Goal: Information Seeking & Learning: Learn about a topic

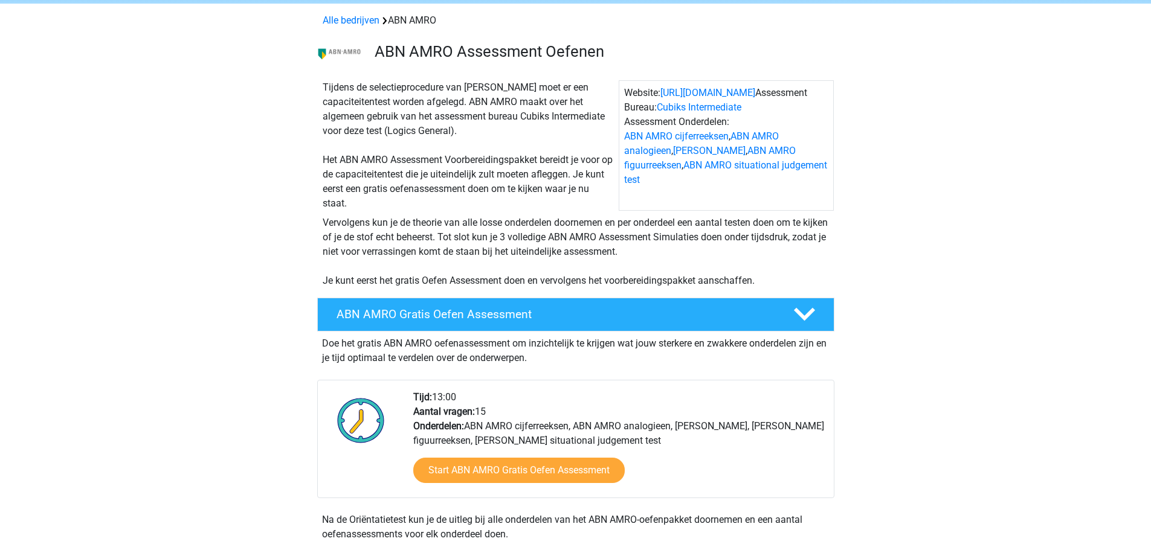
scroll to position [48, 0]
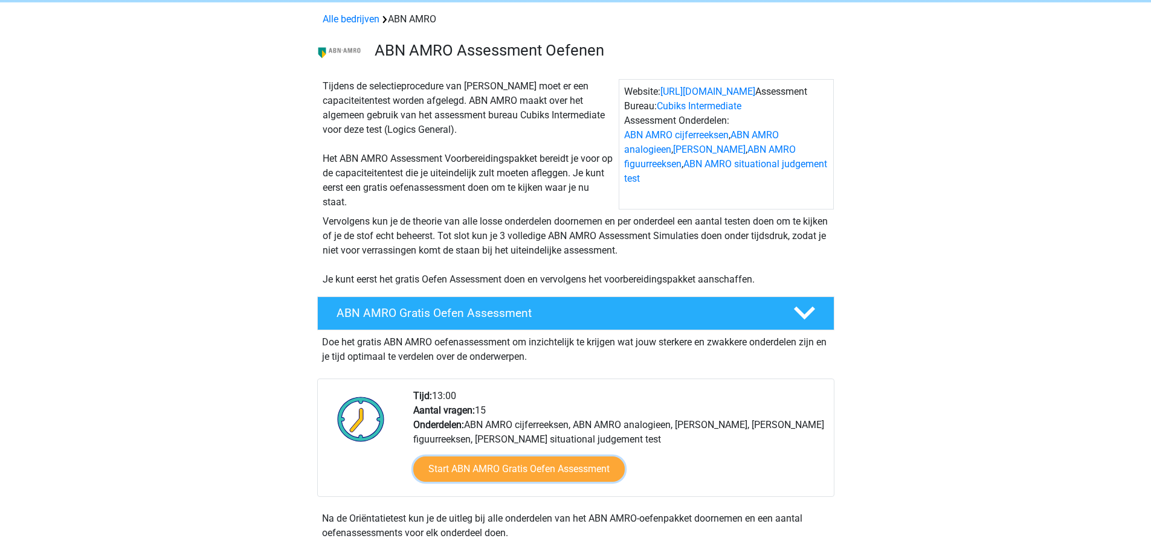
click at [494, 462] on link "Start ABN AMRO Gratis Oefen Assessment" at bounding box center [518, 469] width 211 height 25
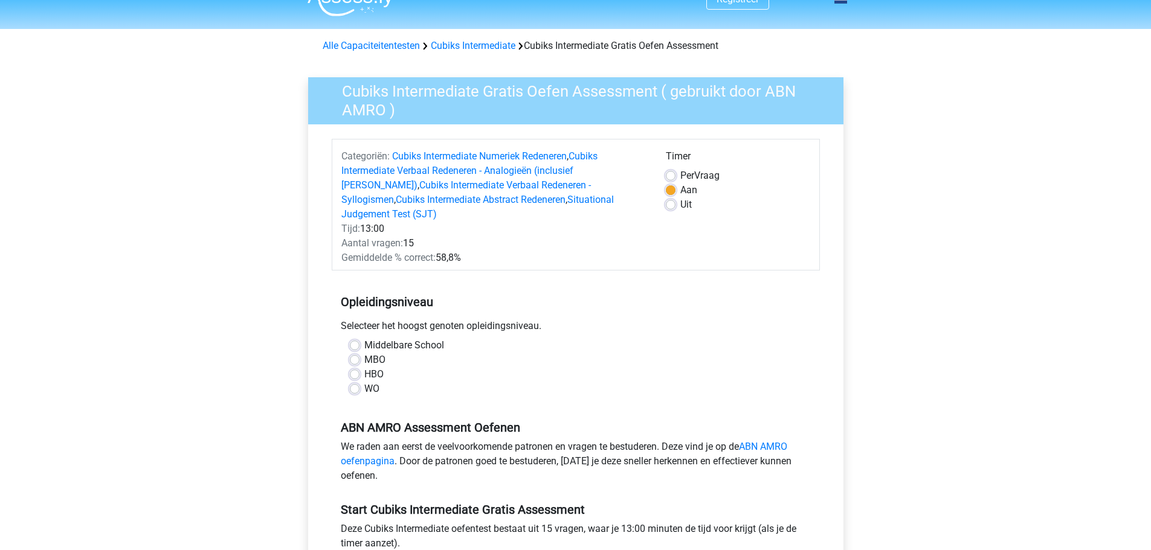
scroll to position [24, 0]
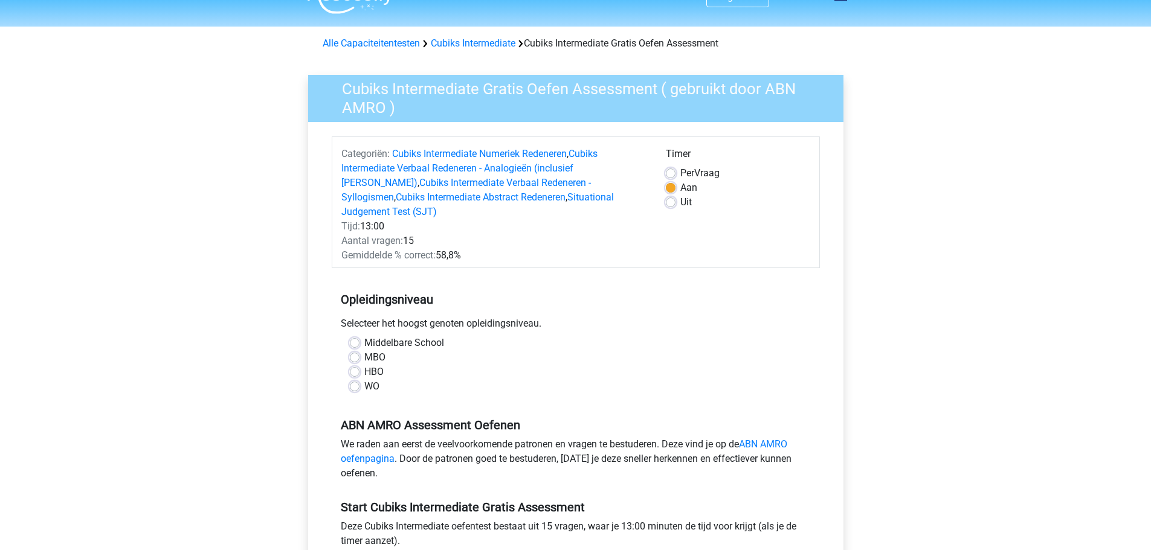
click at [364, 365] on label "HBO" at bounding box center [373, 372] width 19 height 15
click at [356, 365] on input "HBO" at bounding box center [355, 371] width 10 height 12
radio input "true"
click at [593, 456] on div "We raden aan eerst de veelvoorkomende patronen en vragen te bestuderen. Deze vi…" at bounding box center [576, 461] width 488 height 48
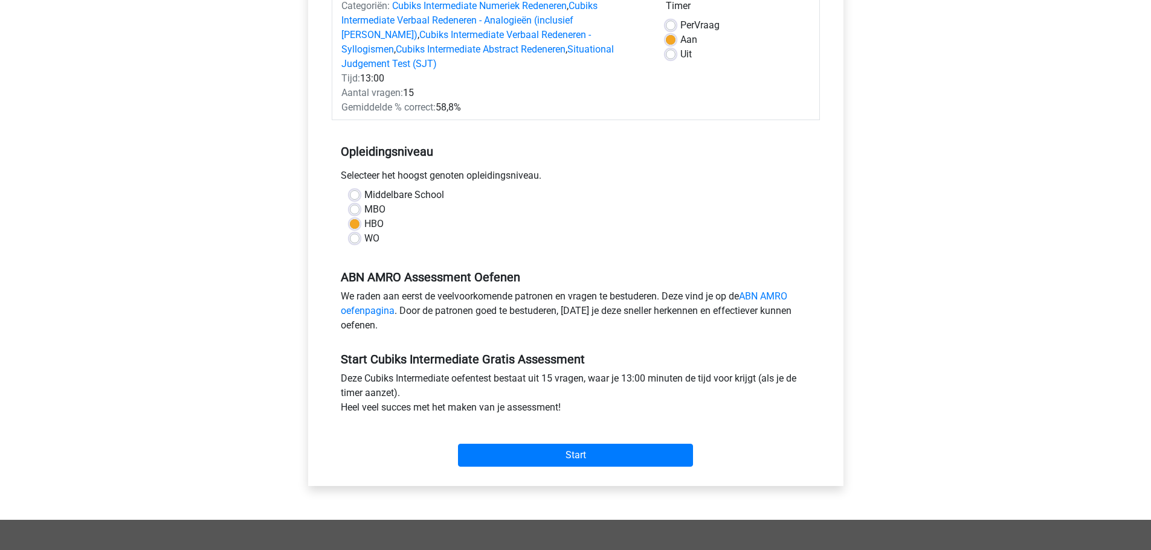
scroll to position [218, 0]
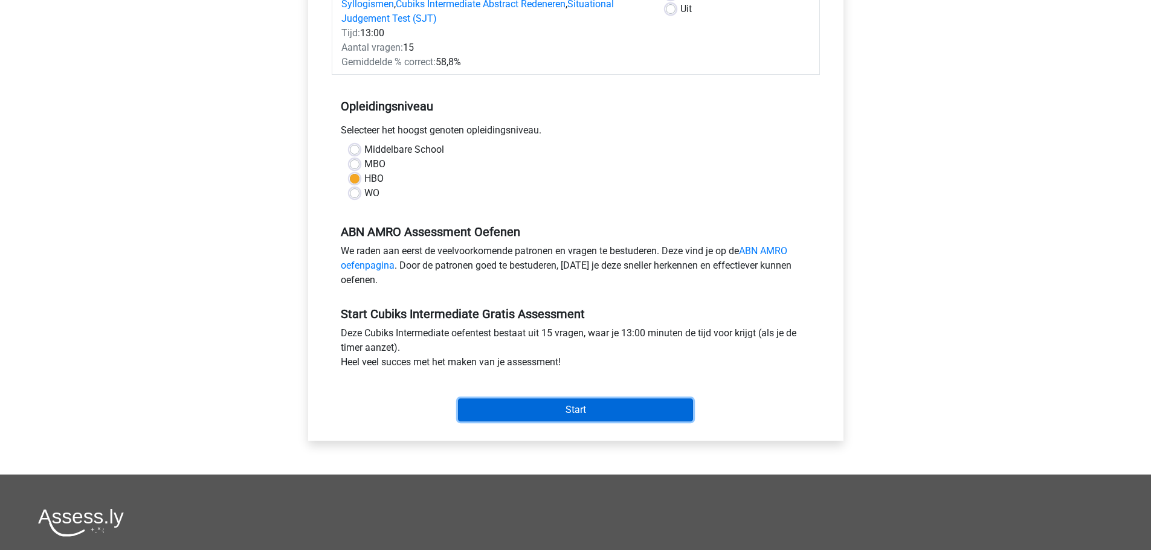
click at [578, 399] on input "Start" at bounding box center [575, 410] width 235 height 23
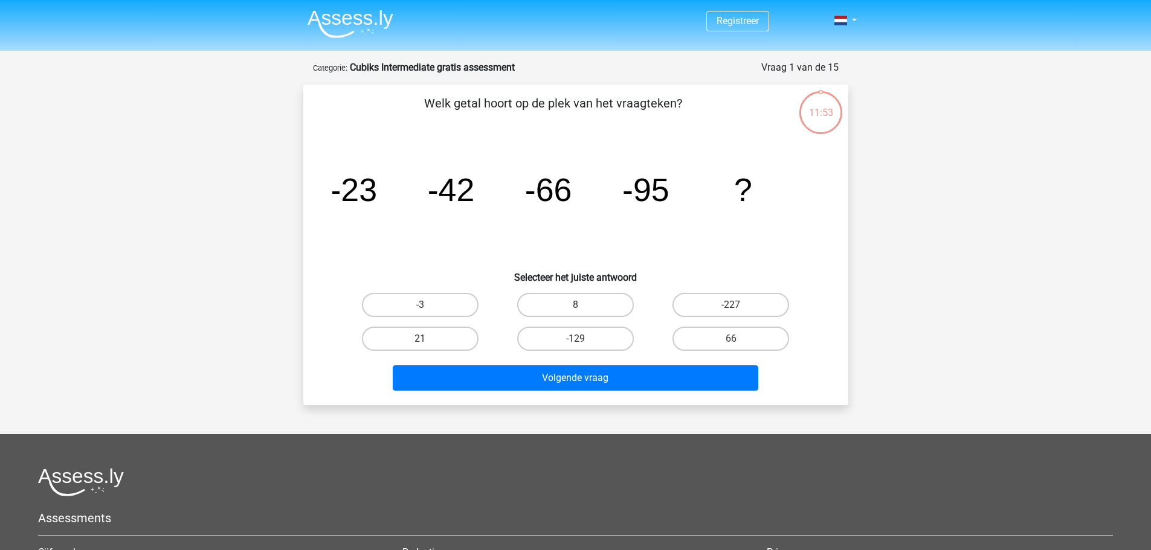
click at [578, 337] on label "-129" at bounding box center [575, 339] width 117 height 24
click at [578, 339] on input "-129" at bounding box center [579, 343] width 8 height 8
radio input "true"
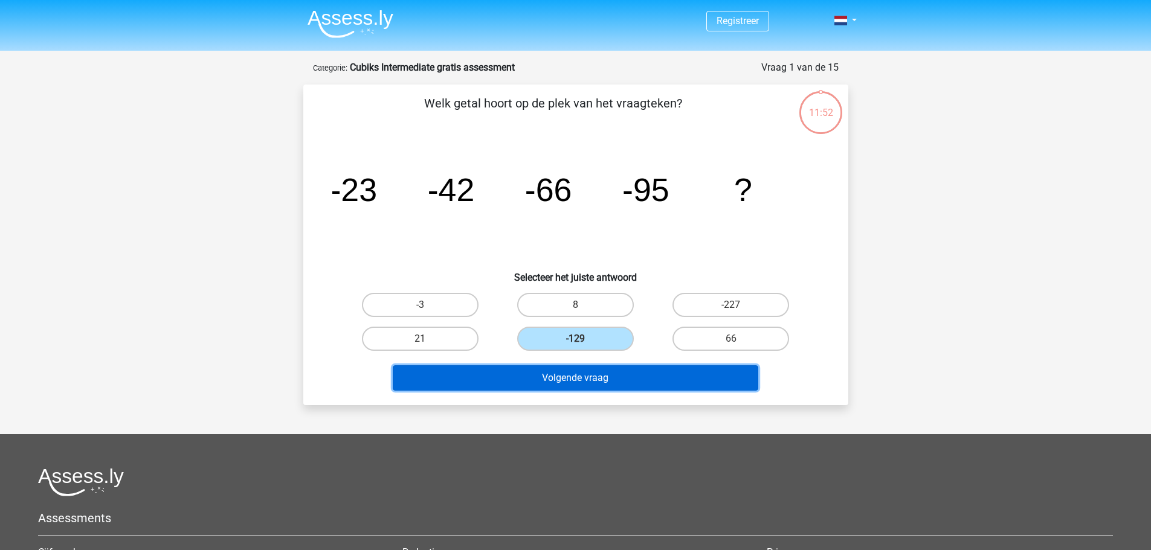
click at [594, 387] on button "Volgende vraag" at bounding box center [576, 378] width 366 height 25
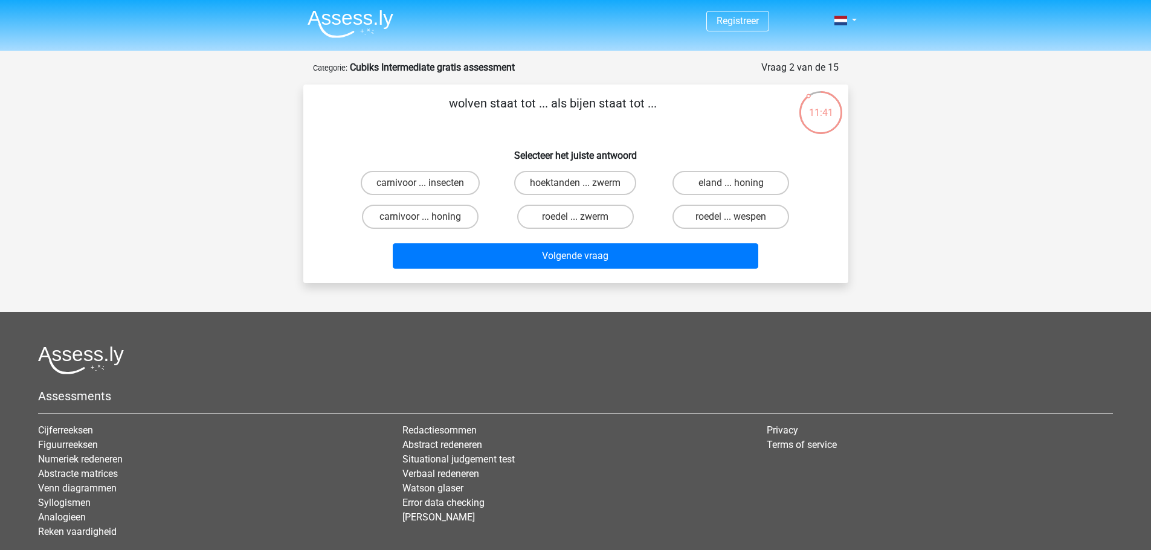
click at [588, 219] on label "roedel ... zwerm" at bounding box center [575, 217] width 117 height 24
click at [583, 219] on input "roedel ... zwerm" at bounding box center [579, 221] width 8 height 8
radio input "true"
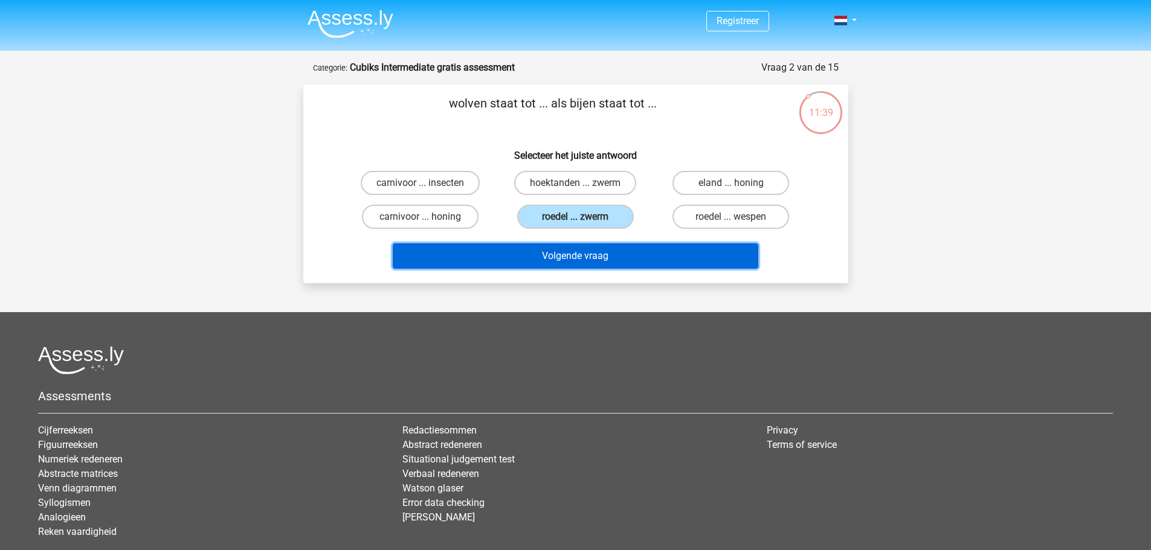
click at [593, 260] on button "Volgende vraag" at bounding box center [576, 255] width 366 height 25
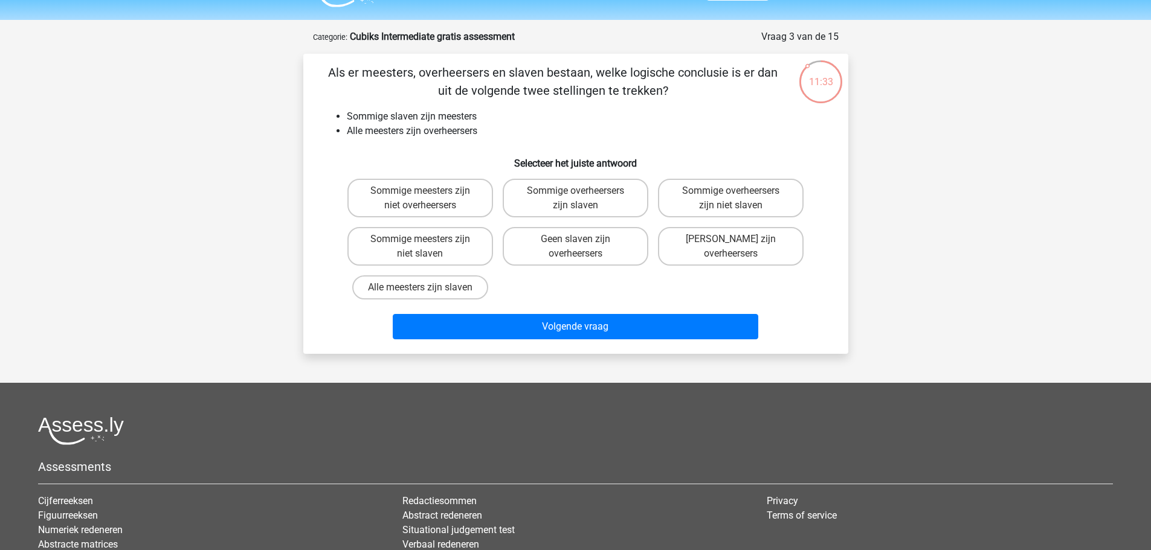
scroll to position [12, 0]
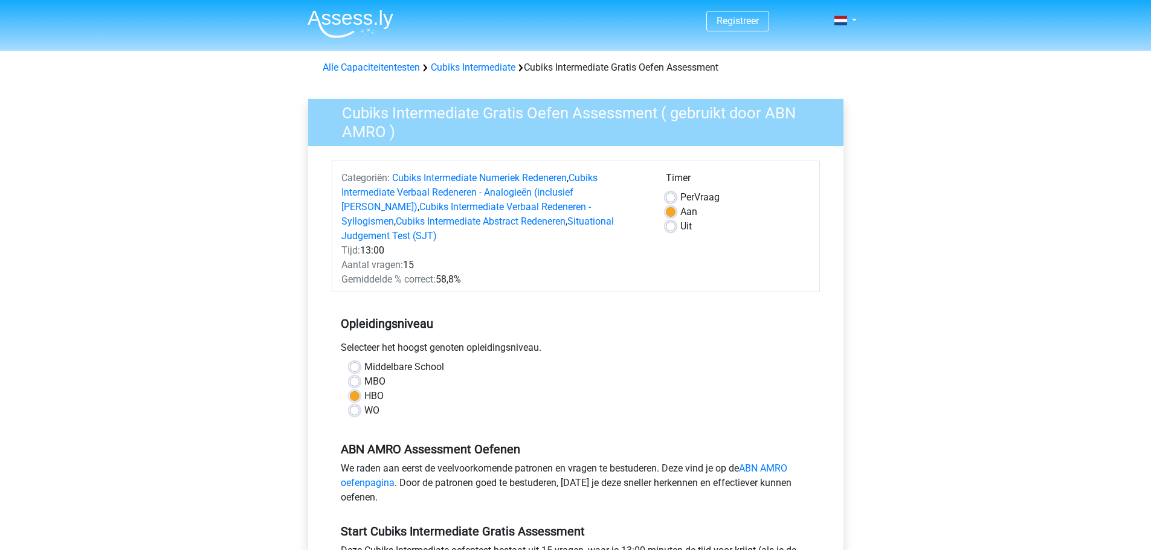
scroll to position [218, 0]
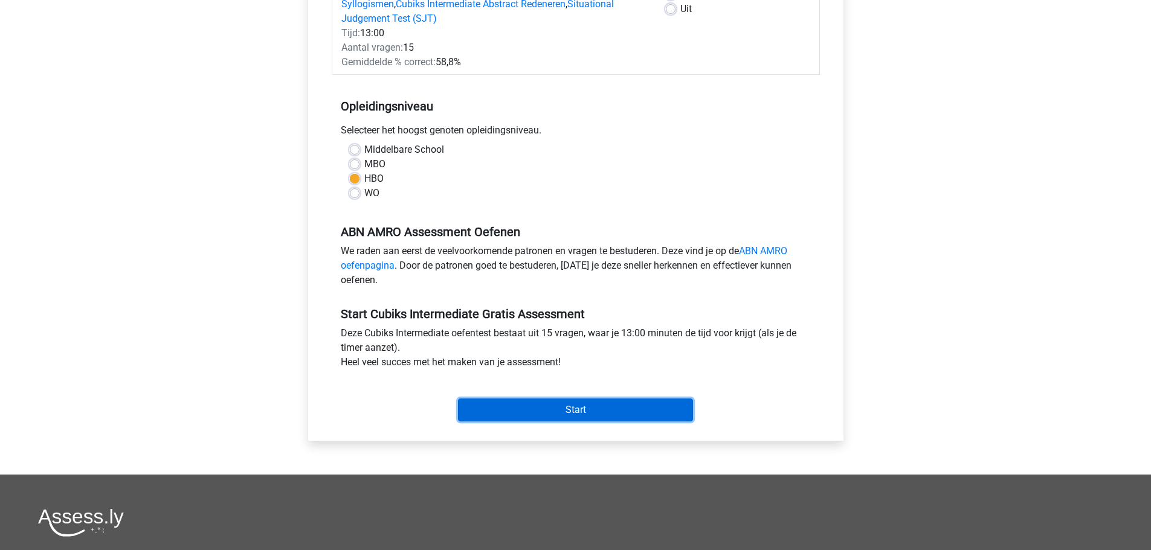
click at [550, 402] on input "Start" at bounding box center [575, 410] width 235 height 23
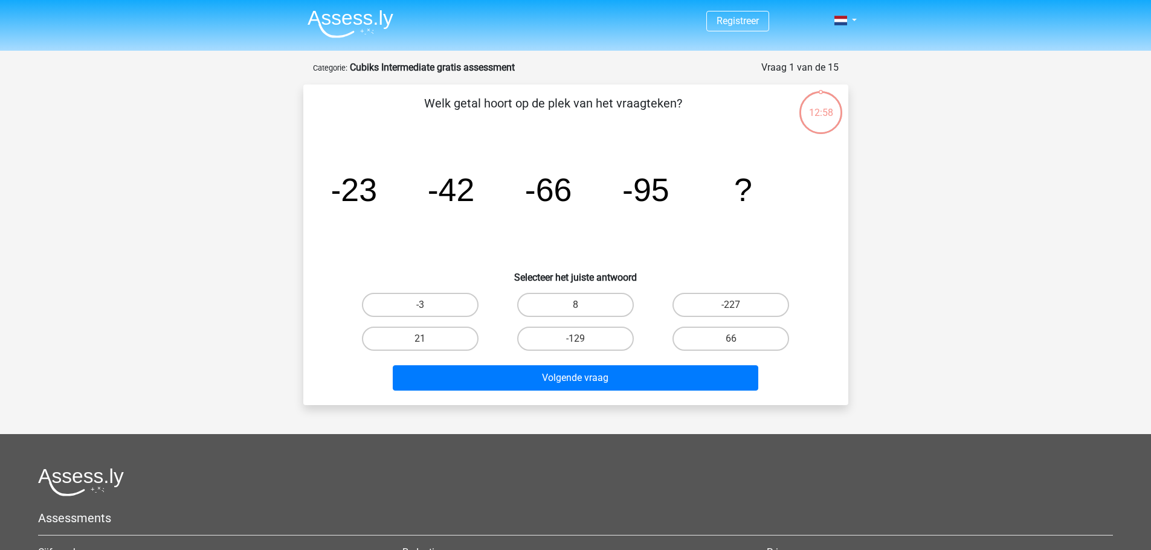
click at [559, 339] on label "-129" at bounding box center [575, 339] width 117 height 24
click at [575, 339] on input "-129" at bounding box center [579, 343] width 8 height 8
radio input "true"
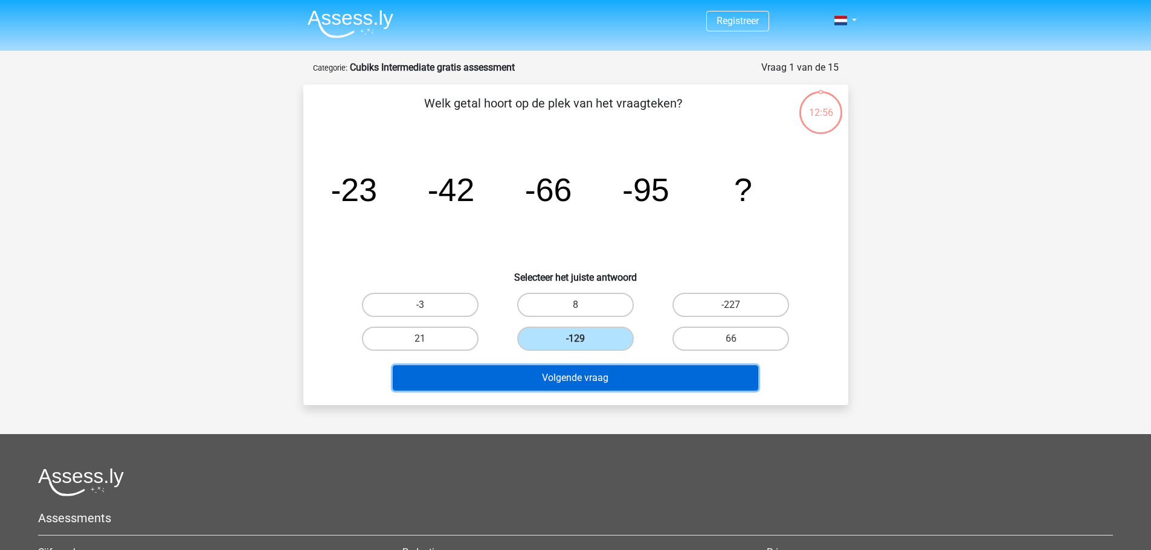
click at [585, 384] on button "Volgende vraag" at bounding box center [576, 378] width 366 height 25
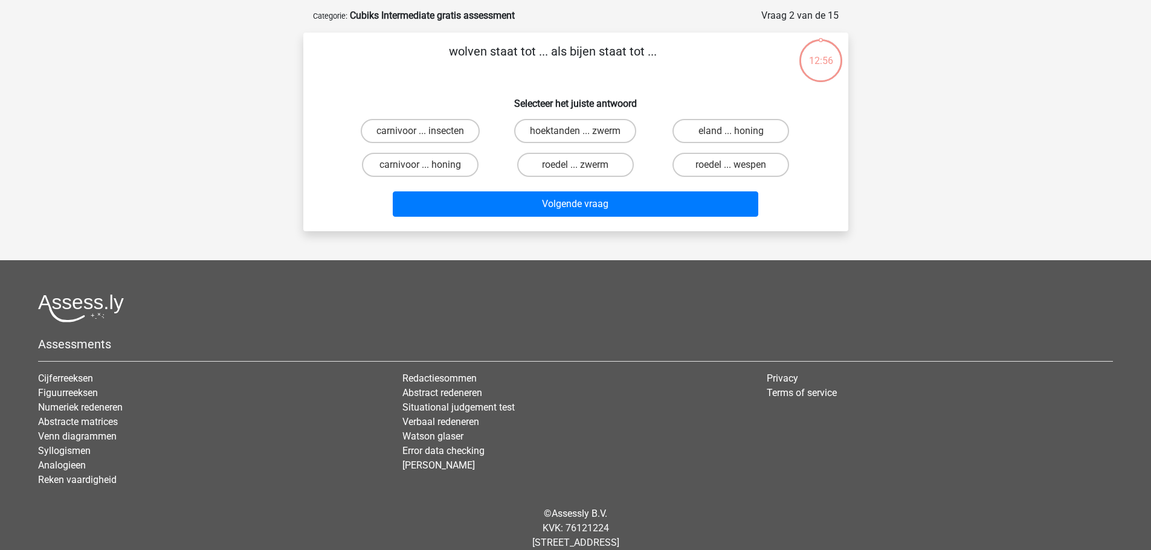
scroll to position [60, 0]
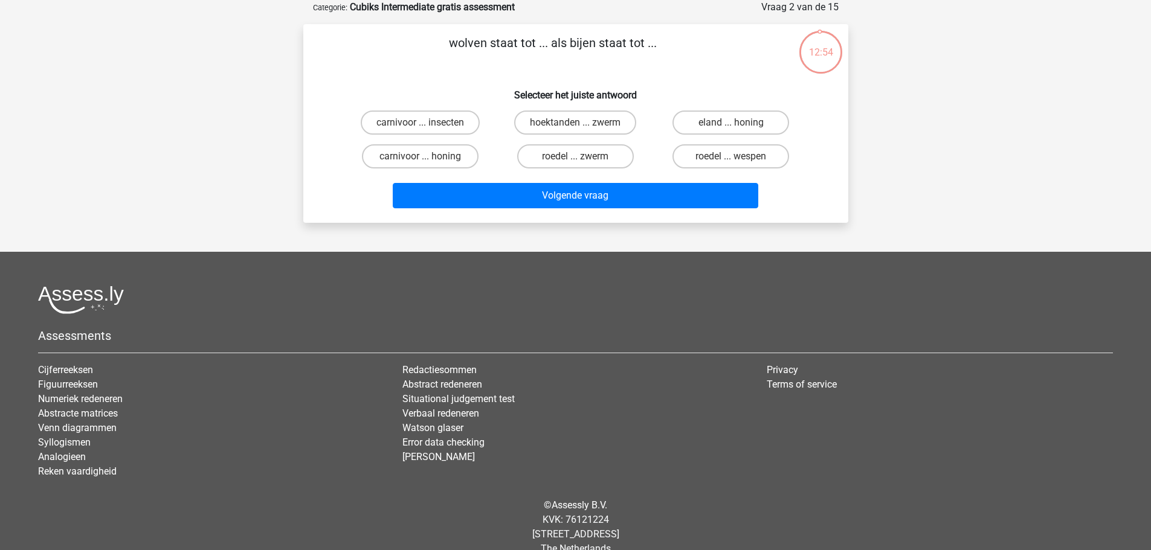
click at [560, 158] on label "roedel ... zwerm" at bounding box center [575, 156] width 117 height 24
click at [575, 158] on input "roedel ... zwerm" at bounding box center [579, 160] width 8 height 8
radio input "true"
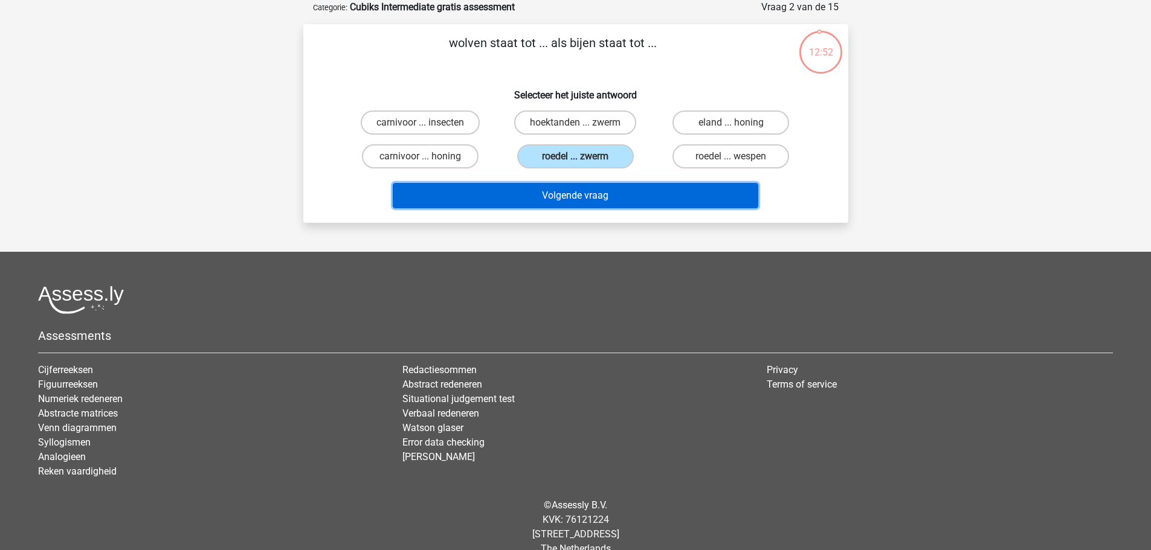
click at [588, 186] on button "Volgende vraag" at bounding box center [576, 195] width 366 height 25
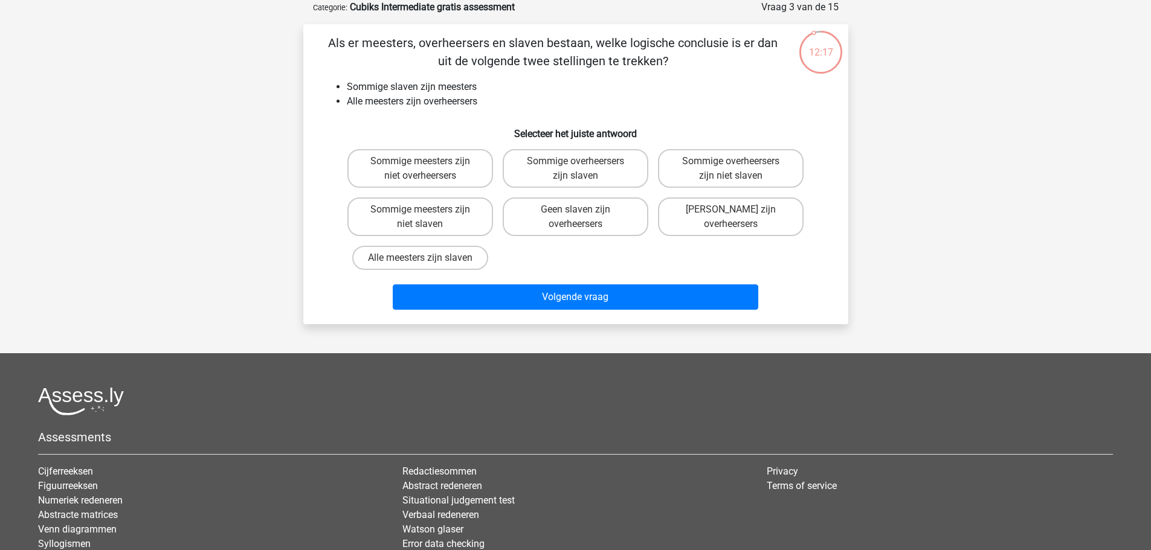
click at [569, 176] on label "Sommige overheersers zijn slaven" at bounding box center [576, 168] width 146 height 39
click at [575, 169] on input "Sommige overheersers zijn slaven" at bounding box center [579, 165] width 8 height 8
radio input "true"
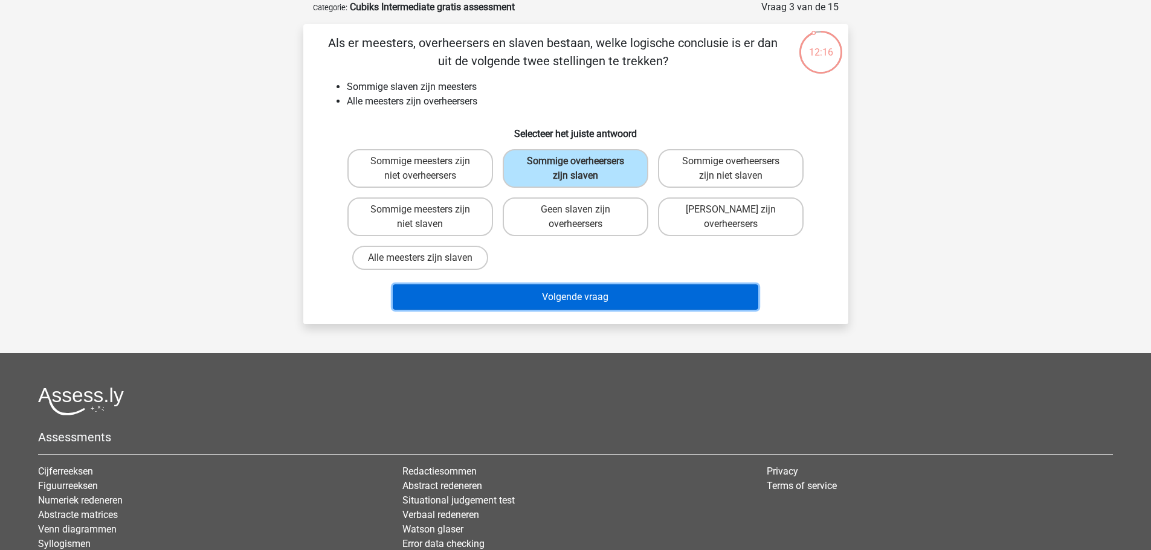
click at [578, 296] on button "Volgende vraag" at bounding box center [576, 297] width 366 height 25
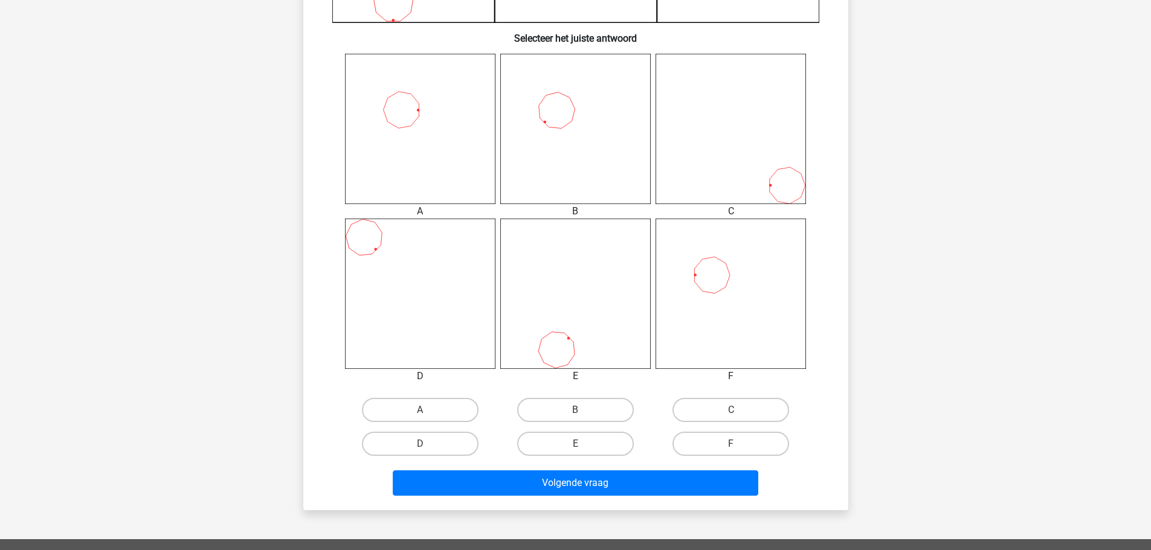
scroll to position [445, 0]
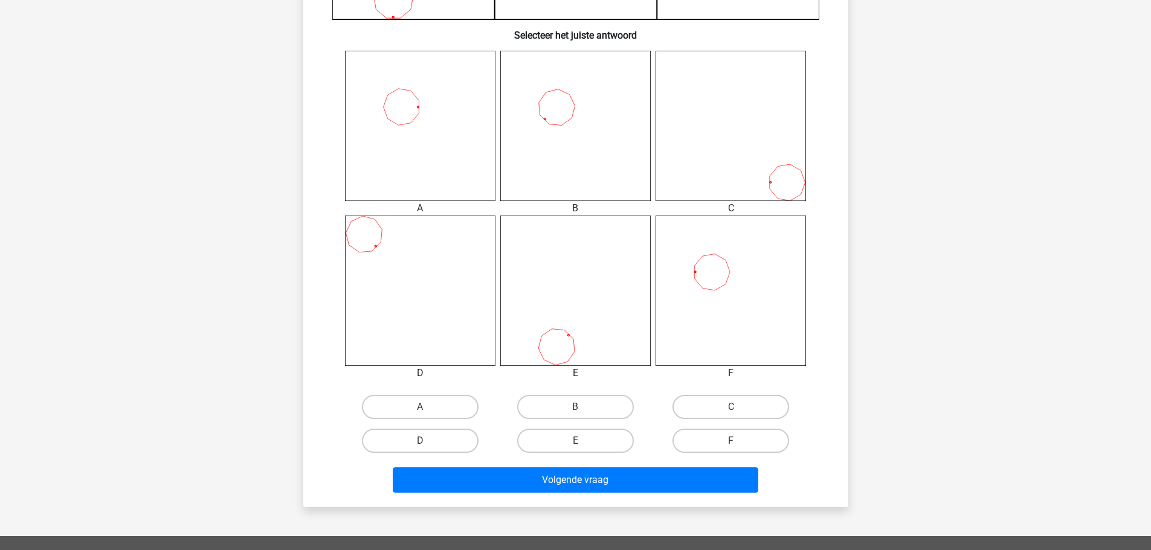
click at [748, 302] on icon at bounding box center [731, 291] width 150 height 150
click at [729, 442] on label "F" at bounding box center [730, 441] width 117 height 24
click at [731, 442] on input "F" at bounding box center [735, 445] width 8 height 8
radio input "true"
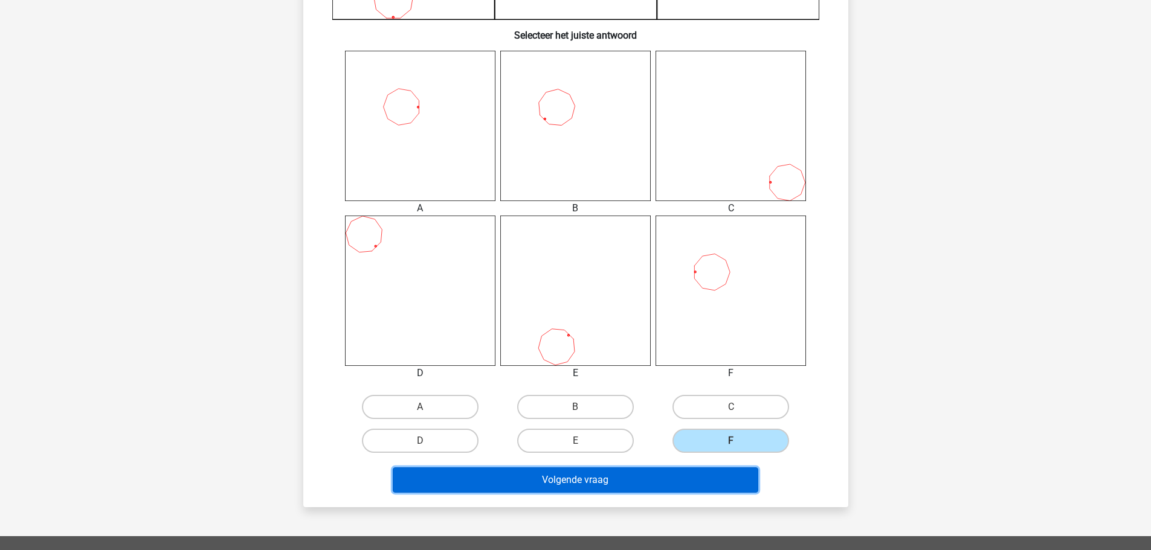
click at [700, 471] on button "Volgende vraag" at bounding box center [576, 480] width 366 height 25
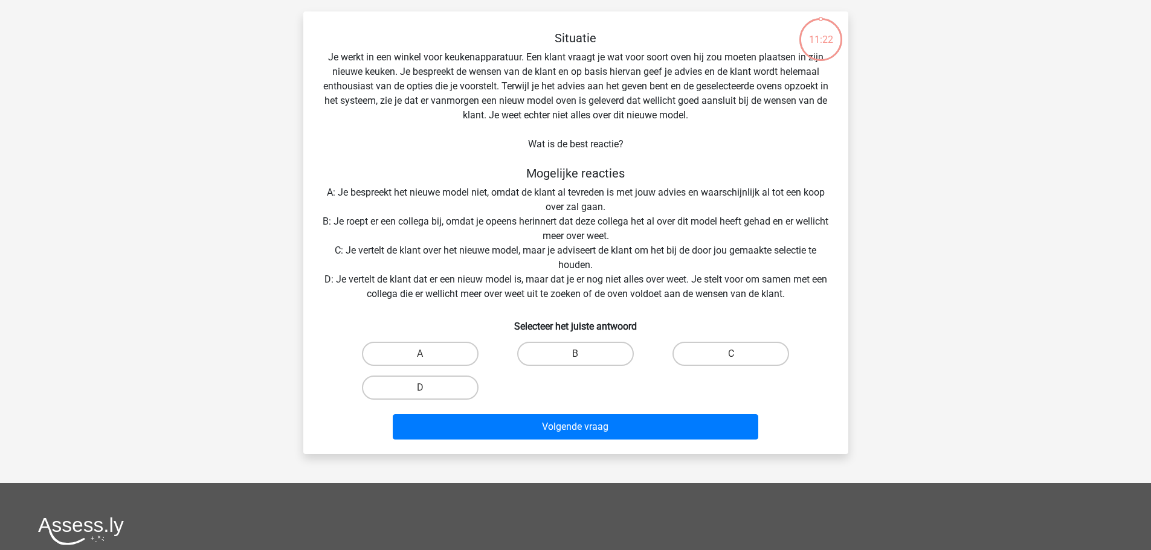
scroll to position [60, 0]
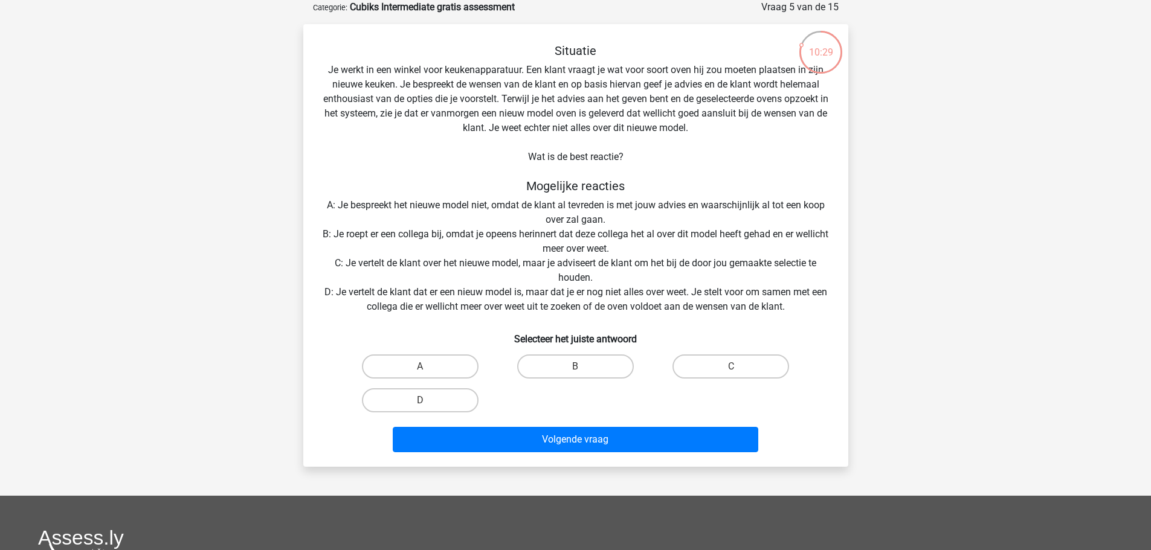
click at [455, 410] on label "D" at bounding box center [420, 400] width 117 height 24
click at [428, 408] on input "D" at bounding box center [424, 405] width 8 height 8
radio input "true"
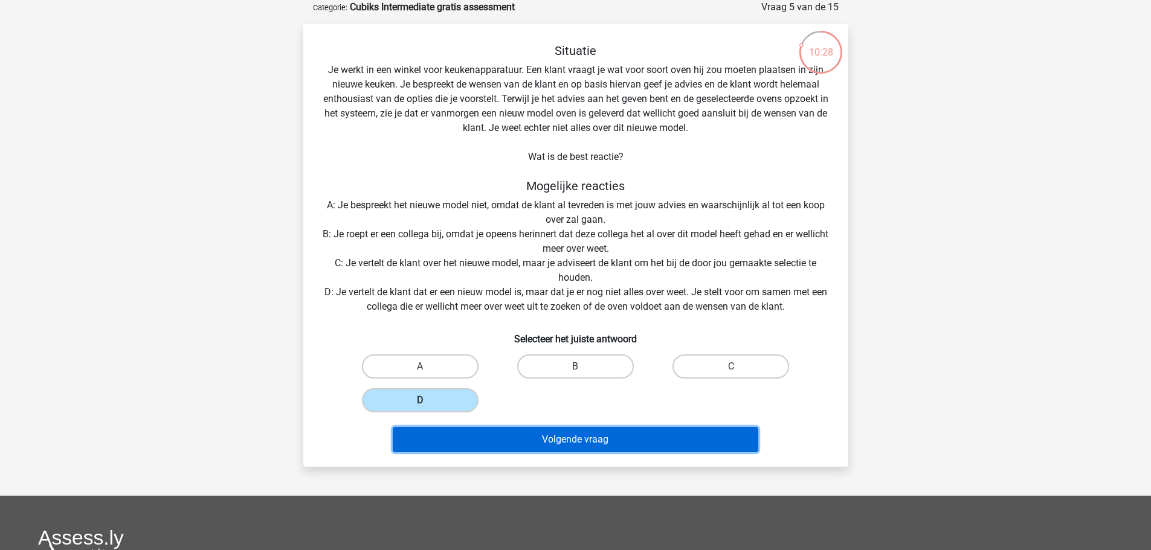
click at [559, 443] on button "Volgende vraag" at bounding box center [576, 439] width 366 height 25
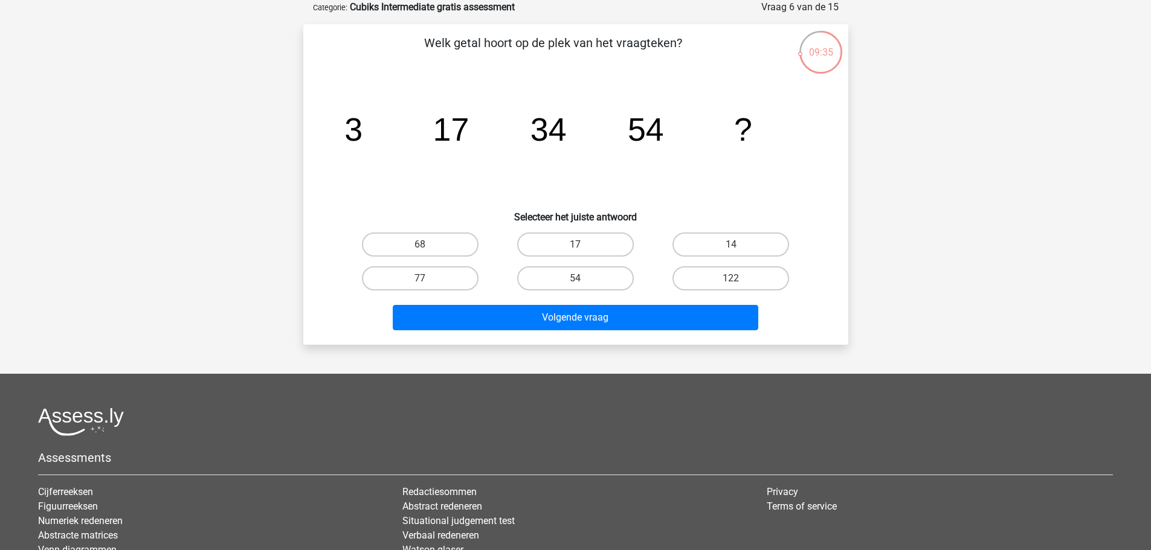
click at [436, 243] on label "68" at bounding box center [420, 245] width 117 height 24
click at [428, 245] on input "68" at bounding box center [424, 249] width 8 height 8
radio input "true"
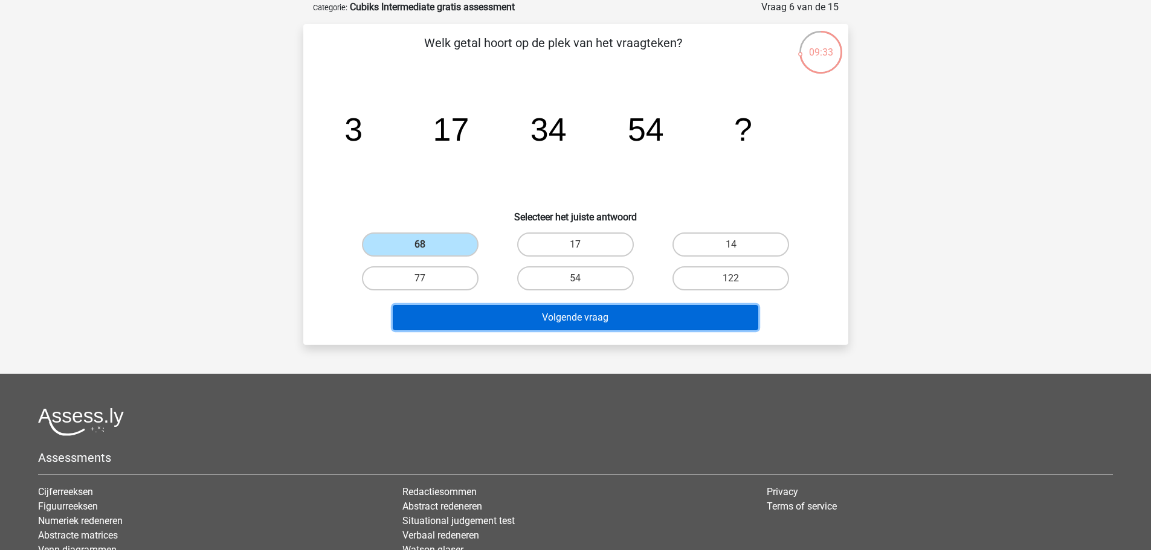
click at [547, 309] on button "Volgende vraag" at bounding box center [576, 317] width 366 height 25
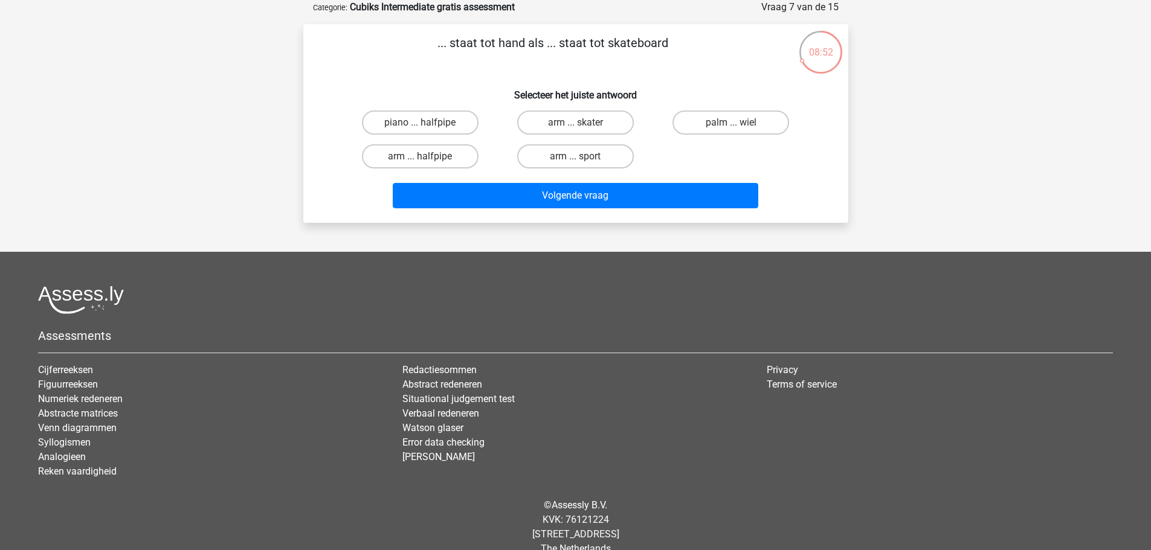
click at [736, 123] on input "palm ... wiel" at bounding box center [735, 127] width 8 height 8
radio input "true"
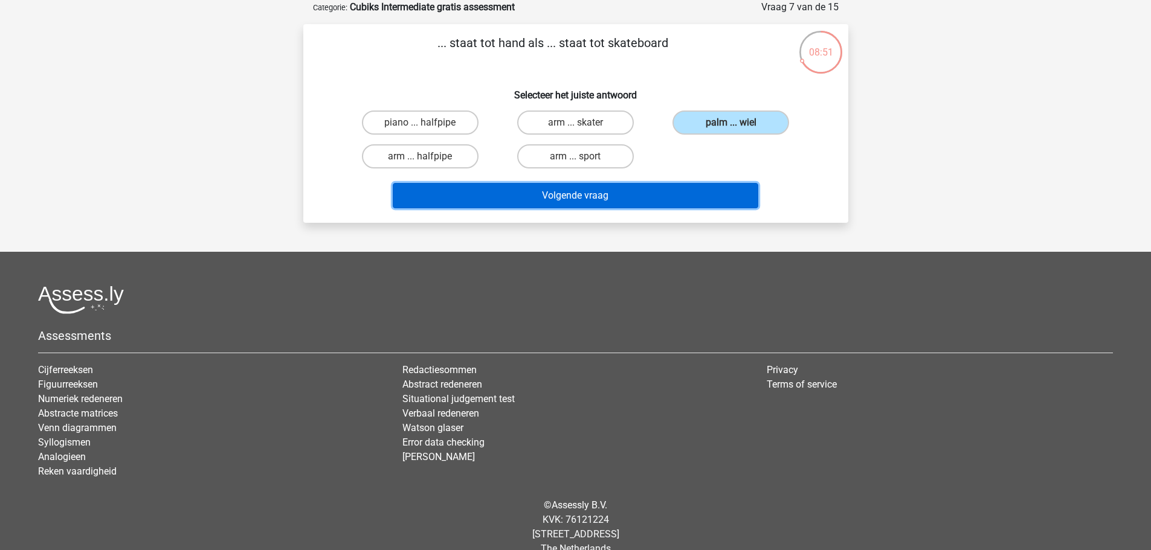
click at [636, 198] on button "Volgende vraag" at bounding box center [576, 195] width 366 height 25
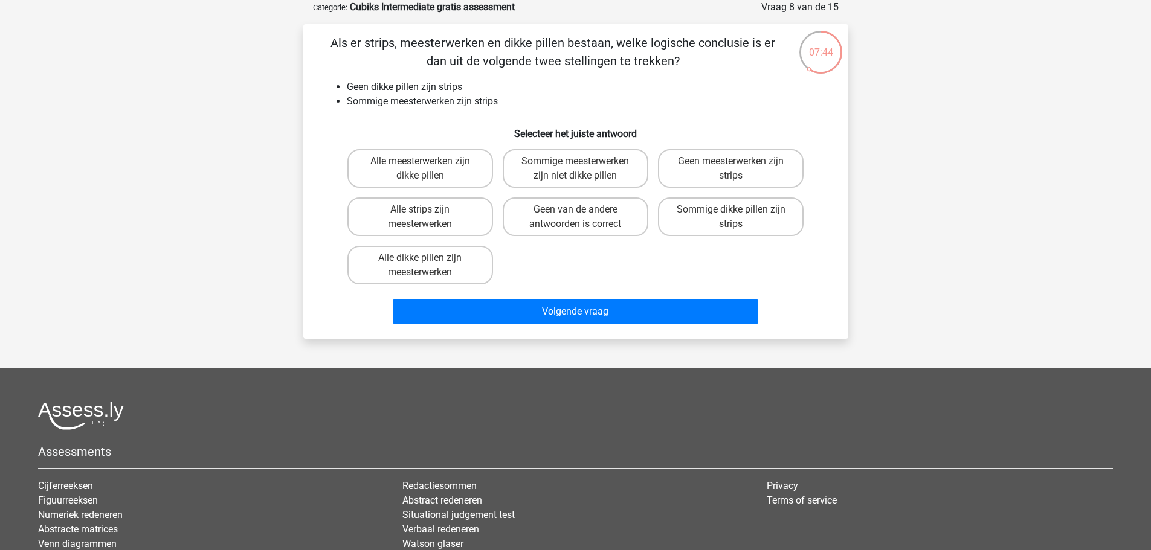
click at [567, 151] on label "Sommige meesterwerken zijn niet dikke pillen" at bounding box center [576, 168] width 146 height 39
click at [575, 161] on input "Sommige meesterwerken zijn niet dikke pillen" at bounding box center [579, 165] width 8 height 8
radio input "true"
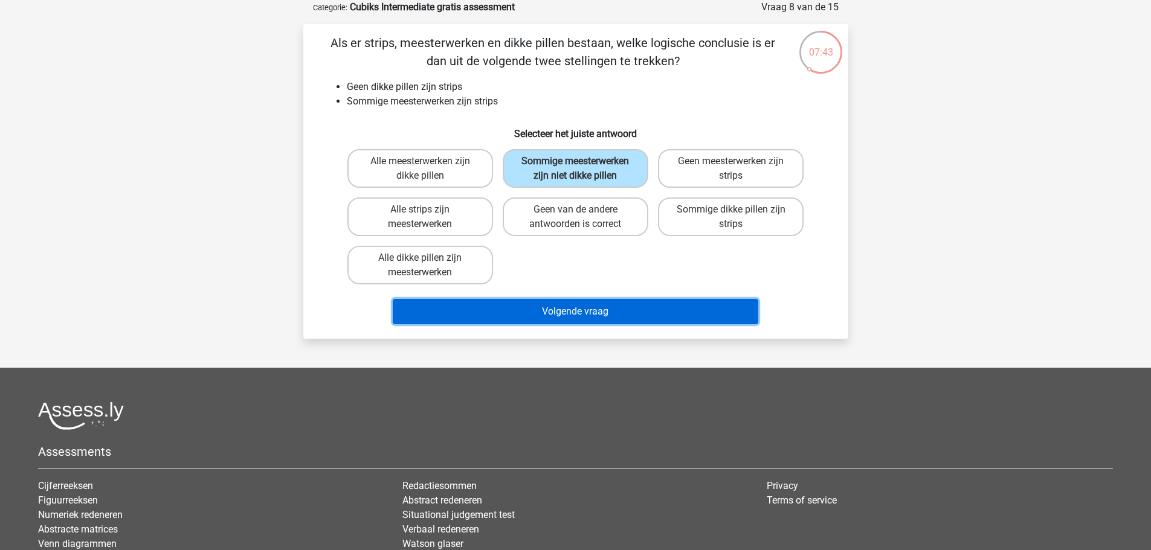
click at [605, 309] on button "Volgende vraag" at bounding box center [576, 311] width 366 height 25
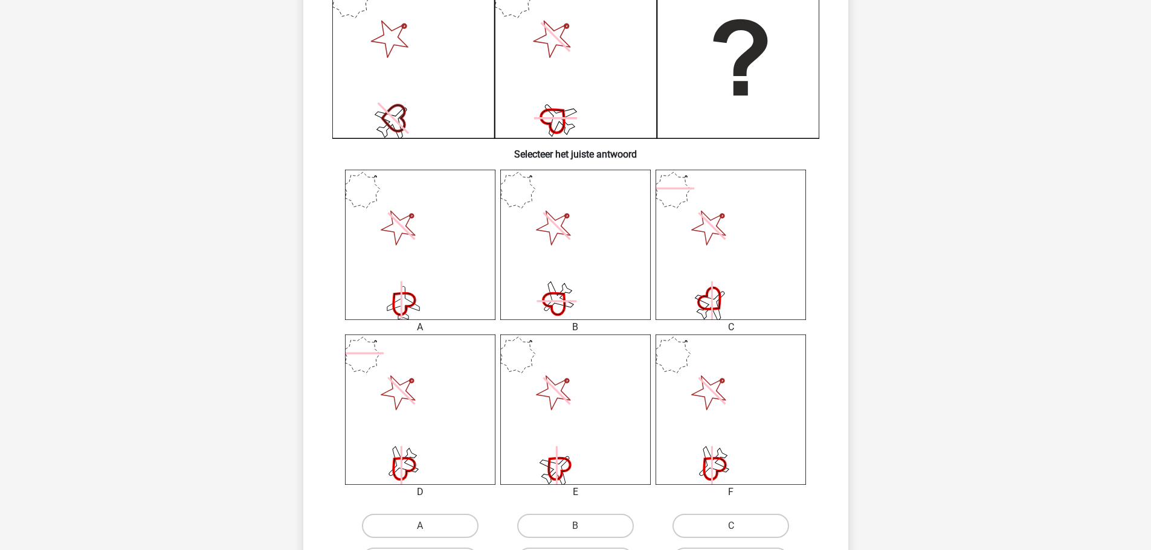
scroll to position [350, 0]
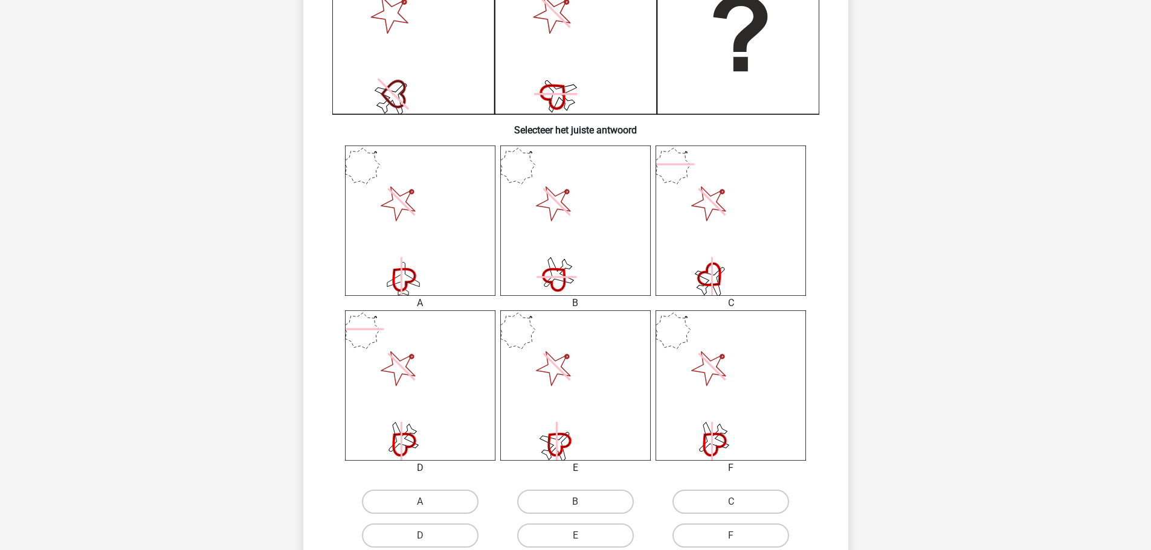
click at [711, 529] on label "F" at bounding box center [730, 536] width 117 height 24
click at [731, 536] on input "F" at bounding box center [735, 540] width 8 height 8
radio input "true"
click at [420, 502] on input "A" at bounding box center [424, 506] width 8 height 8
radio input "true"
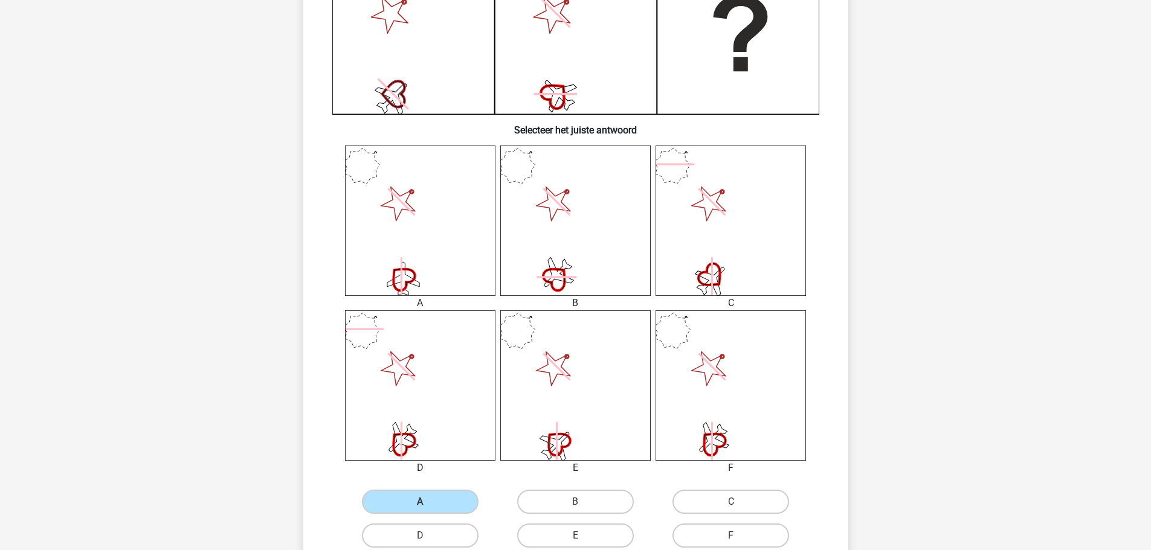
click at [575, 502] on input "B" at bounding box center [579, 506] width 8 height 8
radio input "true"
click at [731, 502] on input "C" at bounding box center [735, 506] width 8 height 8
radio input "true"
click at [420, 536] on input "D" at bounding box center [424, 540] width 8 height 8
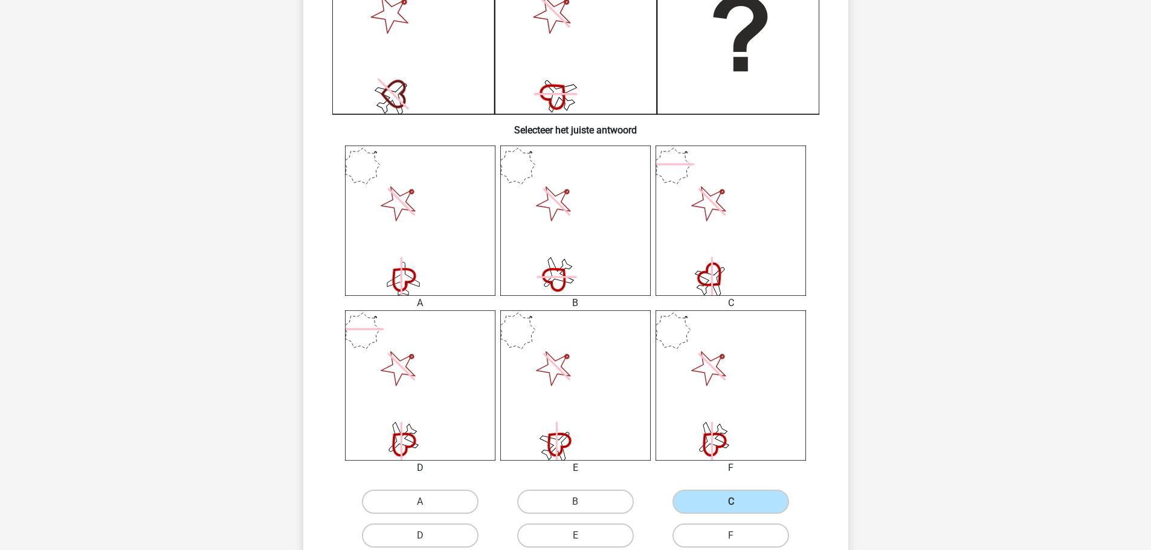
radio input "true"
click at [575, 536] on input "E" at bounding box center [579, 540] width 8 height 8
radio input "true"
click at [731, 536] on input "F" at bounding box center [735, 540] width 8 height 8
radio input "true"
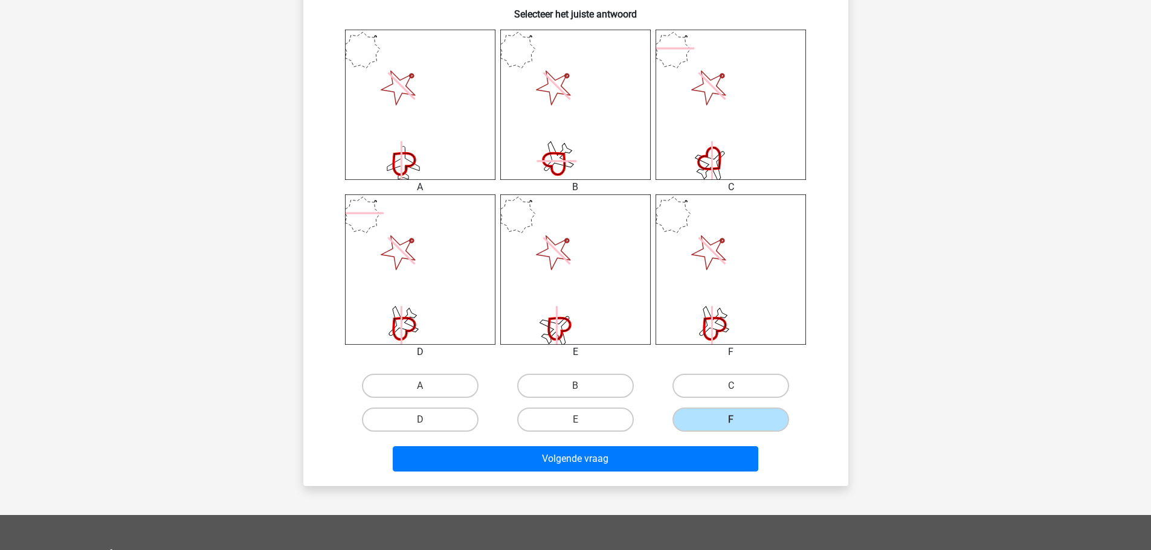
scroll to position [469, 0]
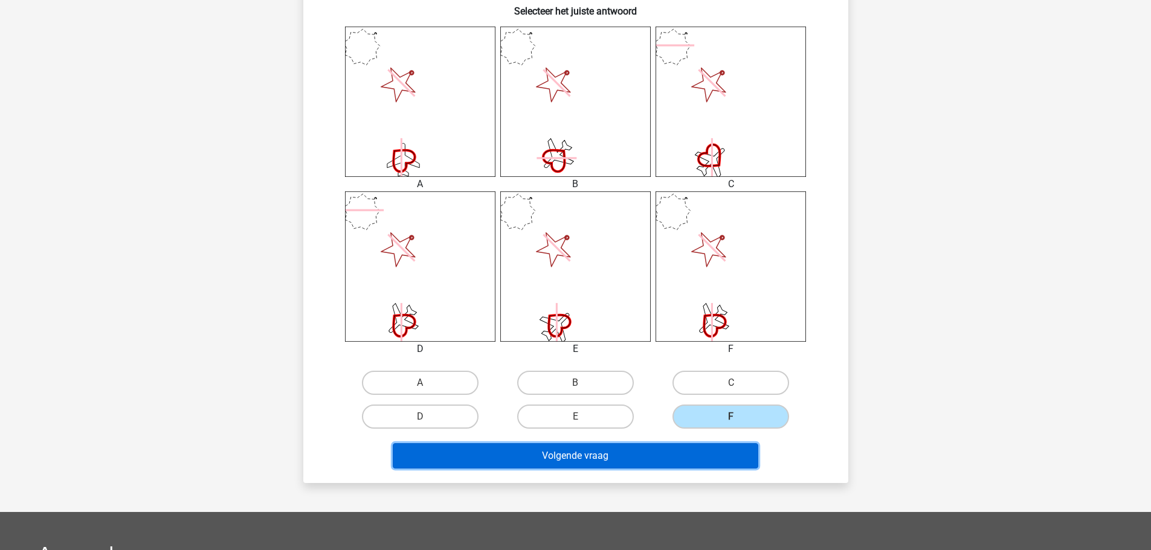
click at [654, 459] on button "Volgende vraag" at bounding box center [576, 455] width 366 height 25
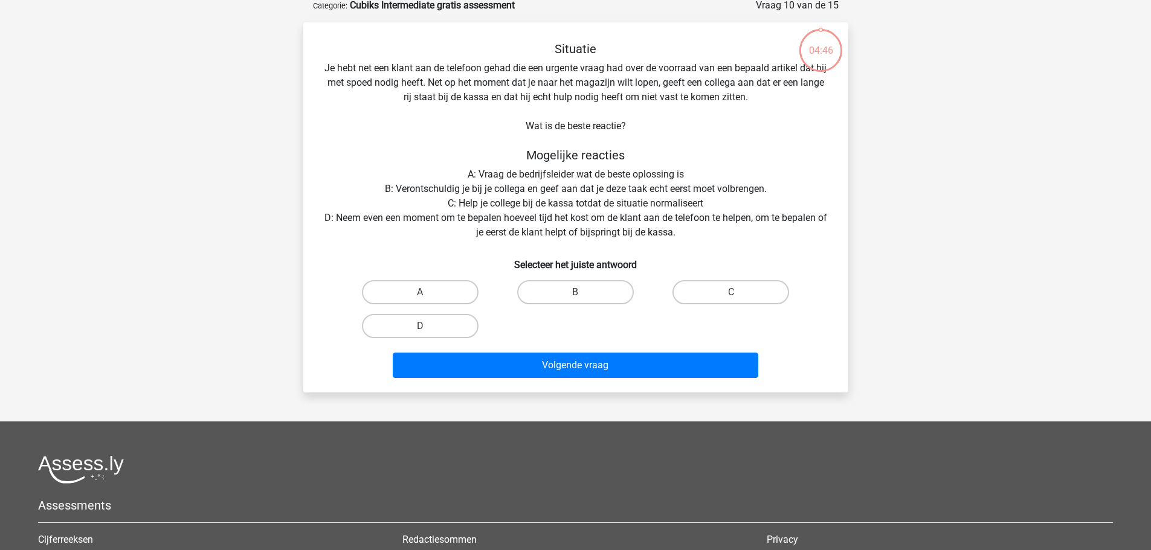
scroll to position [60, 0]
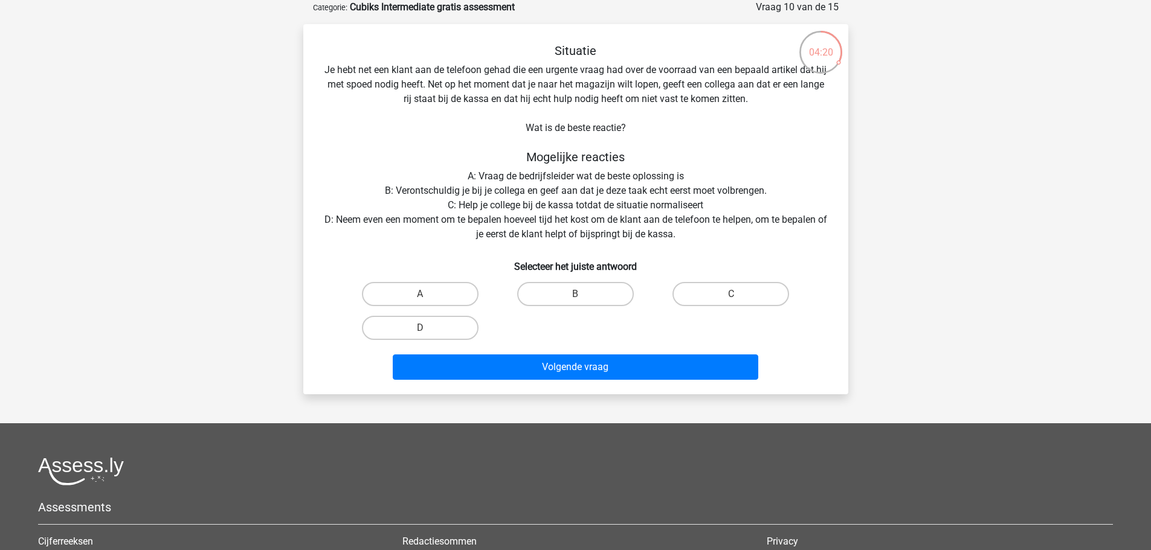
click at [414, 329] on label "D" at bounding box center [420, 328] width 117 height 24
click at [420, 329] on input "D" at bounding box center [424, 332] width 8 height 8
radio input "true"
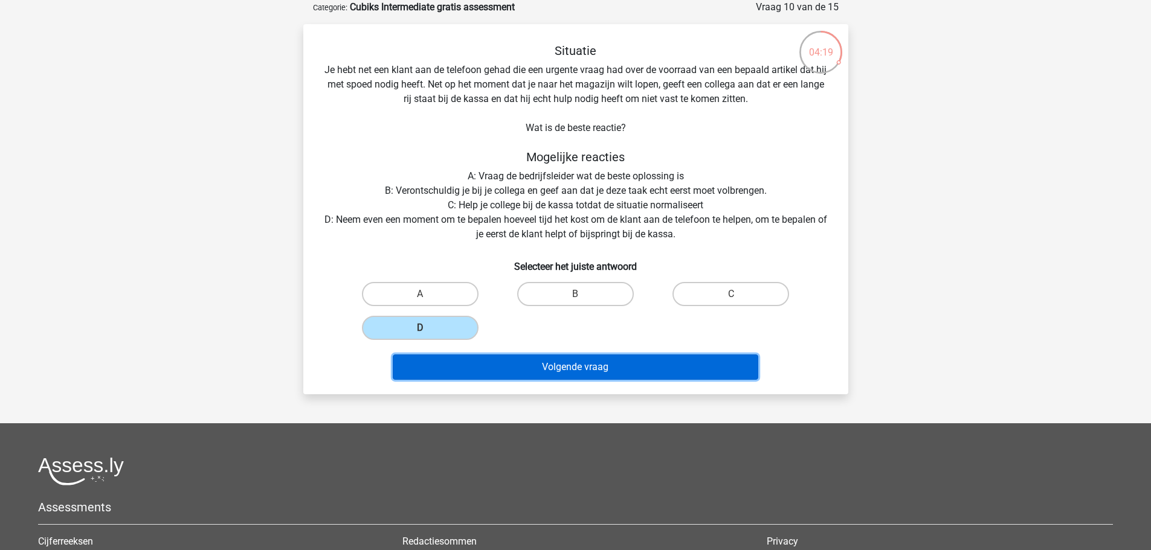
click at [552, 369] on button "Volgende vraag" at bounding box center [576, 367] width 366 height 25
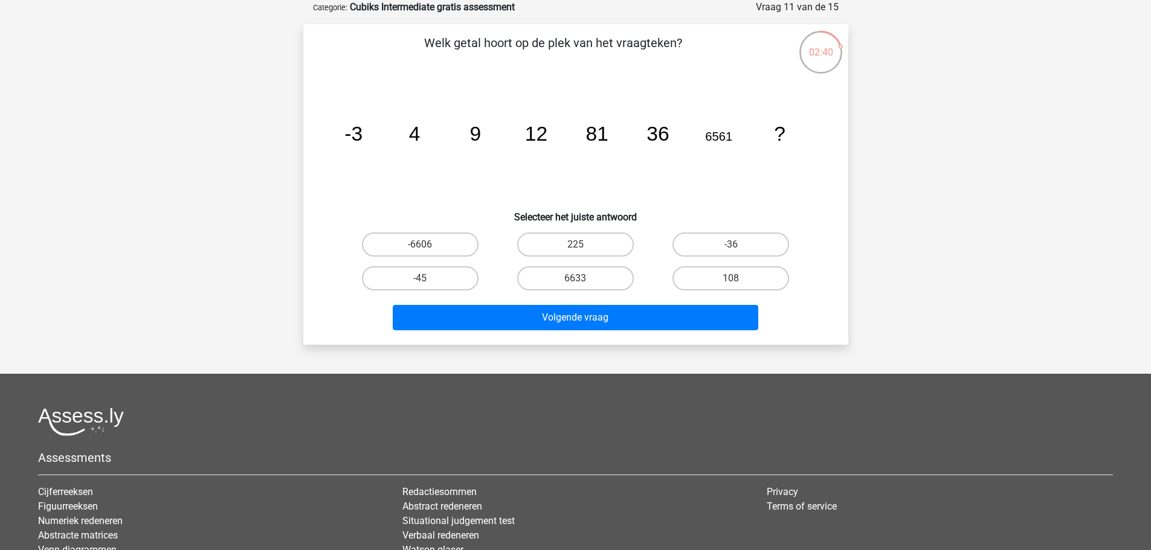
click at [741, 268] on label "108" at bounding box center [730, 278] width 117 height 24
click at [739, 279] on input "108" at bounding box center [735, 283] width 8 height 8
radio input "true"
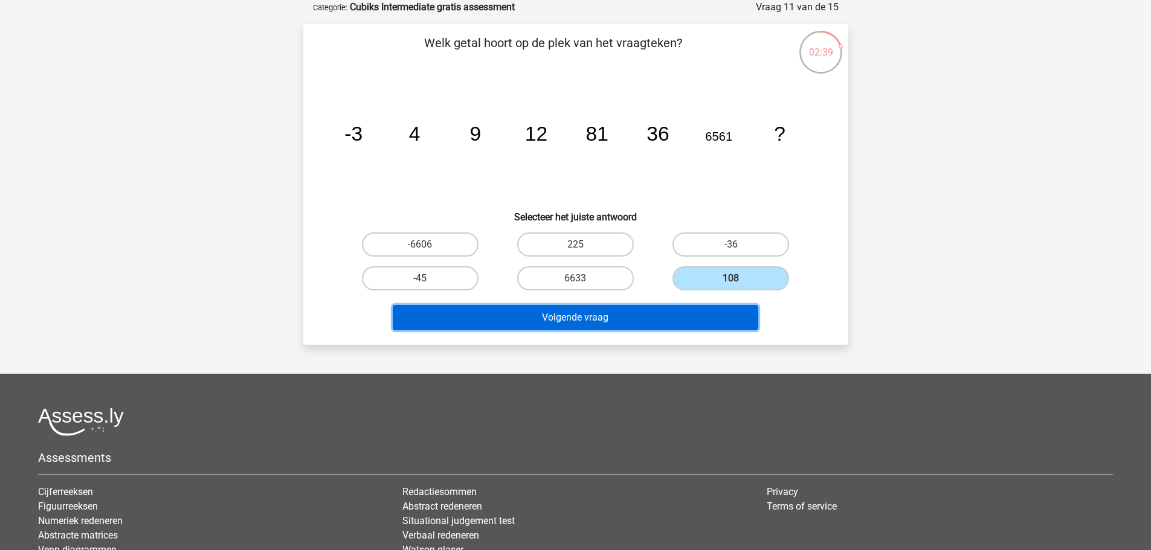
click at [700, 314] on button "Volgende vraag" at bounding box center [576, 317] width 366 height 25
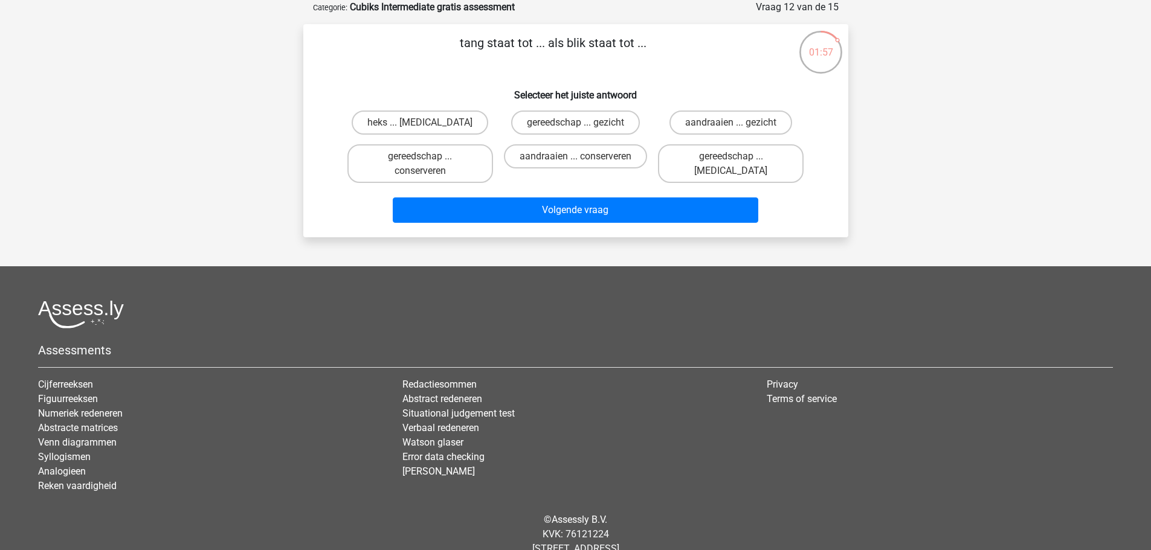
click at [442, 154] on label "gereedschap ... conserveren" at bounding box center [420, 163] width 146 height 39
click at [428, 156] on input "gereedschap ... conserveren" at bounding box center [424, 160] width 8 height 8
radio input "true"
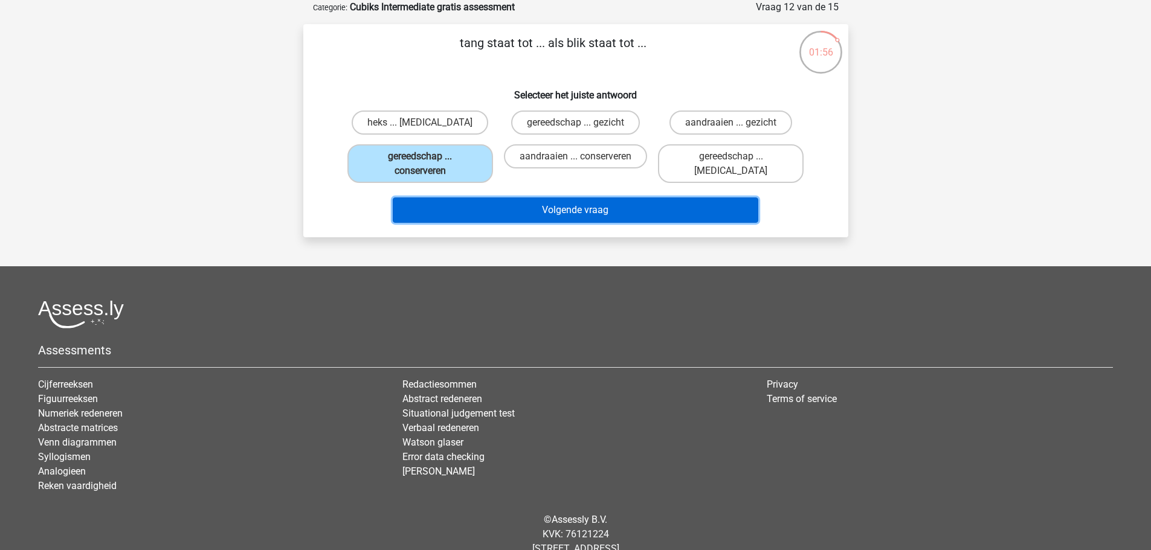
click at [544, 209] on button "Volgende vraag" at bounding box center [576, 210] width 366 height 25
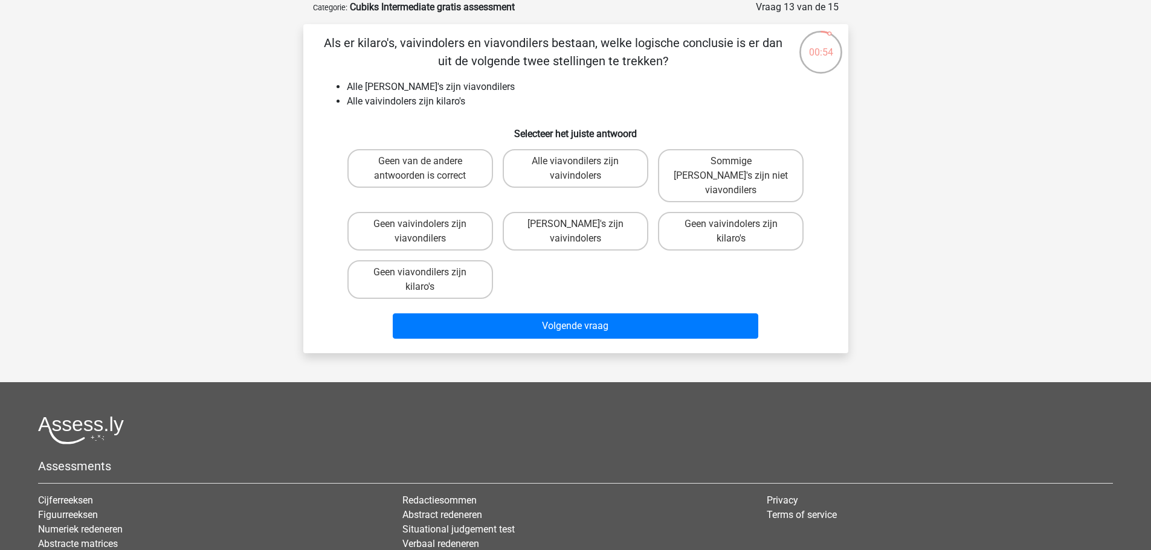
click at [440, 159] on label "Geen van de andere antwoorden is correct" at bounding box center [420, 168] width 146 height 39
click at [428, 161] on input "Geen van de andere antwoorden is correct" at bounding box center [424, 165] width 8 height 8
radio input "true"
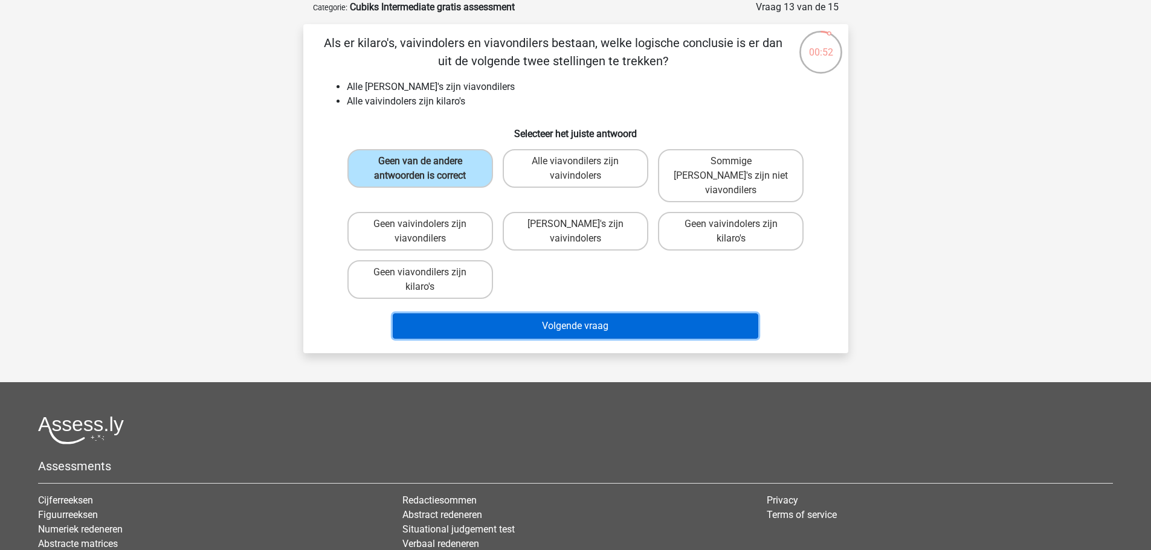
click at [597, 314] on button "Volgende vraag" at bounding box center [576, 326] width 366 height 25
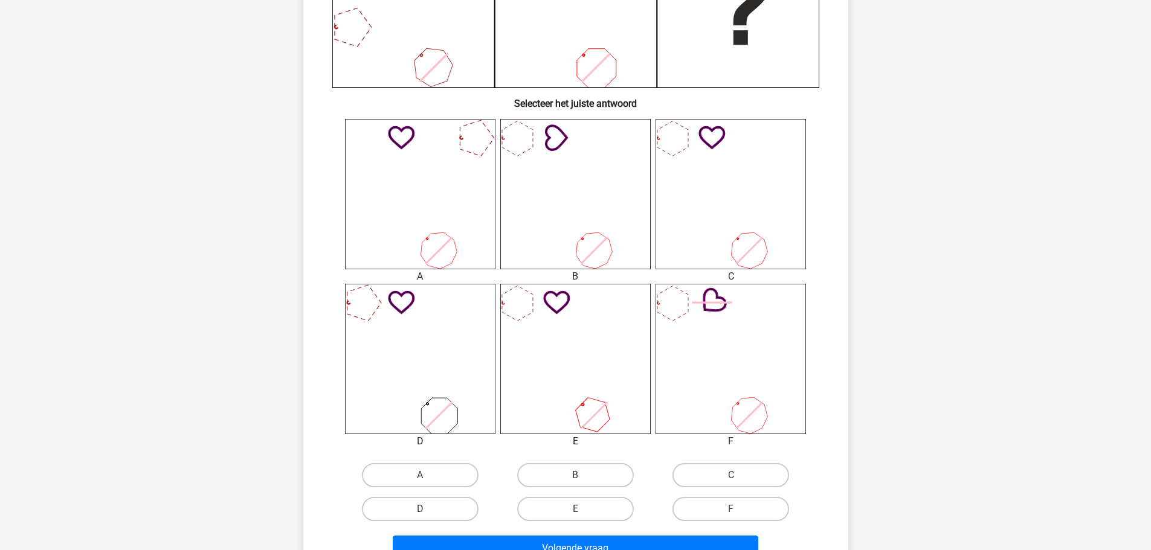
scroll to position [432, 0]
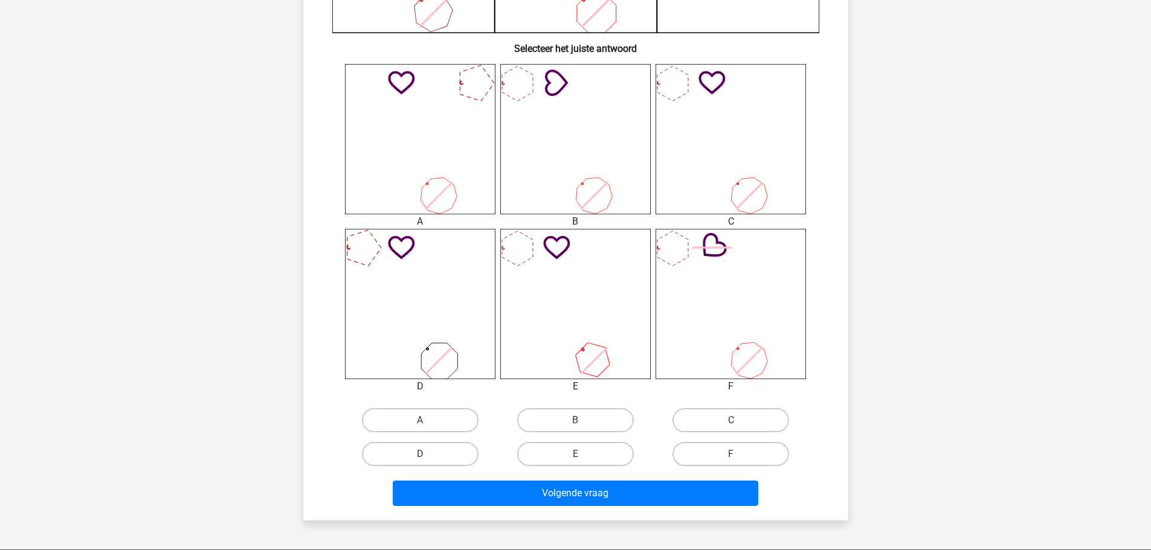
click at [748, 449] on label "F" at bounding box center [730, 454] width 117 height 24
click at [739, 454] on input "F" at bounding box center [735, 458] width 8 height 8
radio input "true"
drag, startPoint x: 674, startPoint y: 473, endPoint x: 659, endPoint y: 495, distance: 26.5
click at [659, 495] on div "Volgende vraag" at bounding box center [576, 491] width 506 height 40
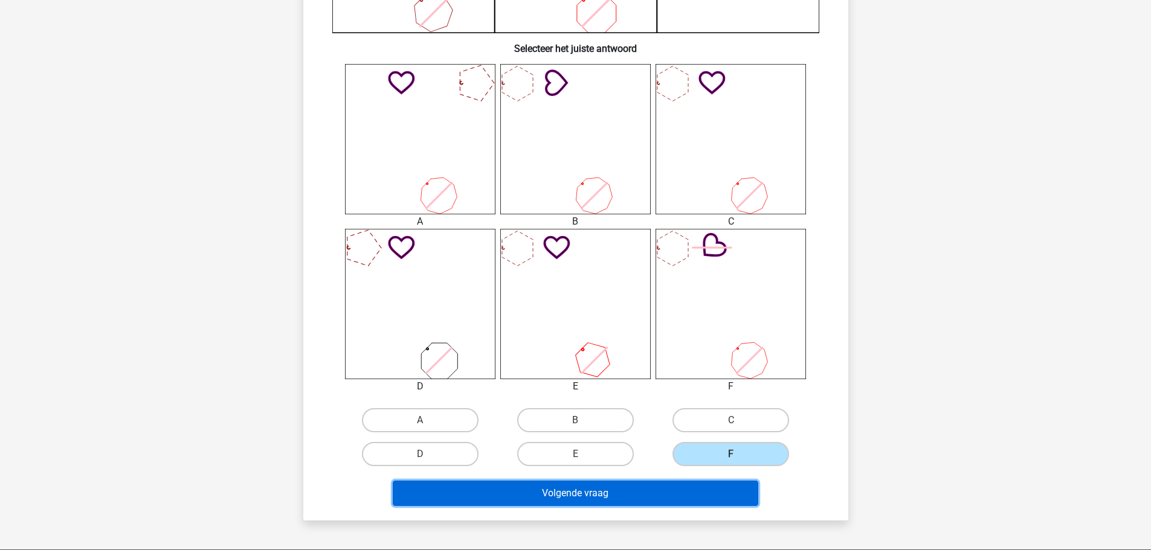
click at [659, 495] on button "Volgende vraag" at bounding box center [576, 493] width 366 height 25
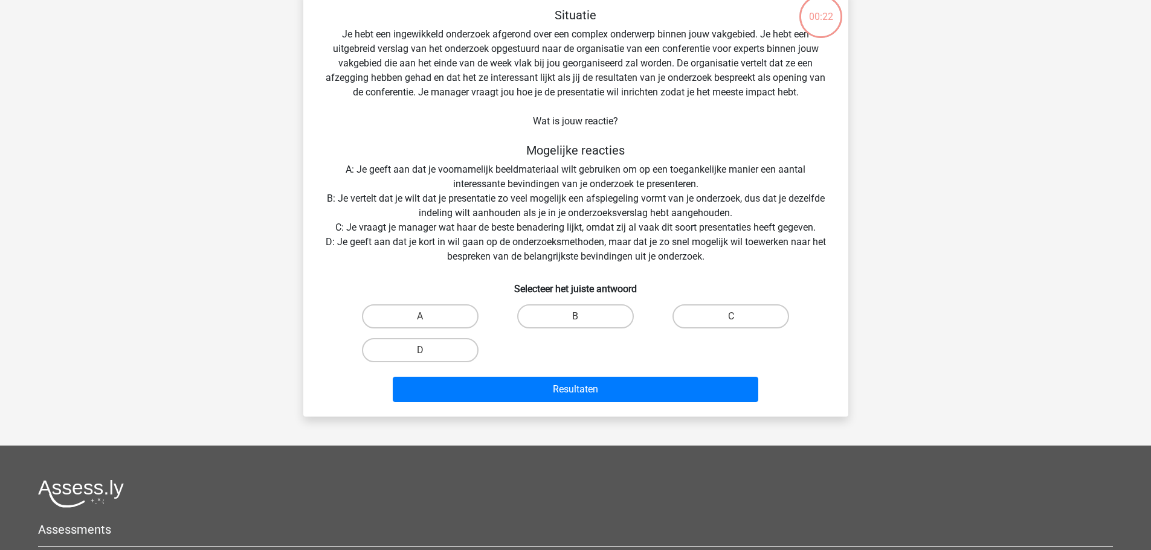
scroll to position [60, 0]
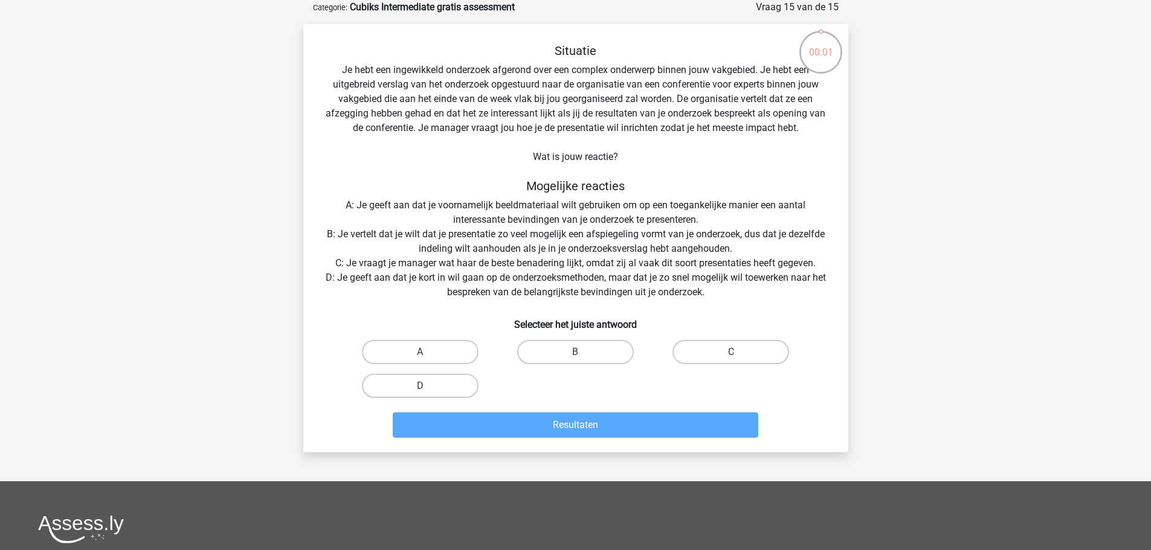
click at [462, 393] on label "D" at bounding box center [420, 386] width 117 height 24
click at [428, 393] on input "D" at bounding box center [424, 390] width 8 height 8
radio input "true"
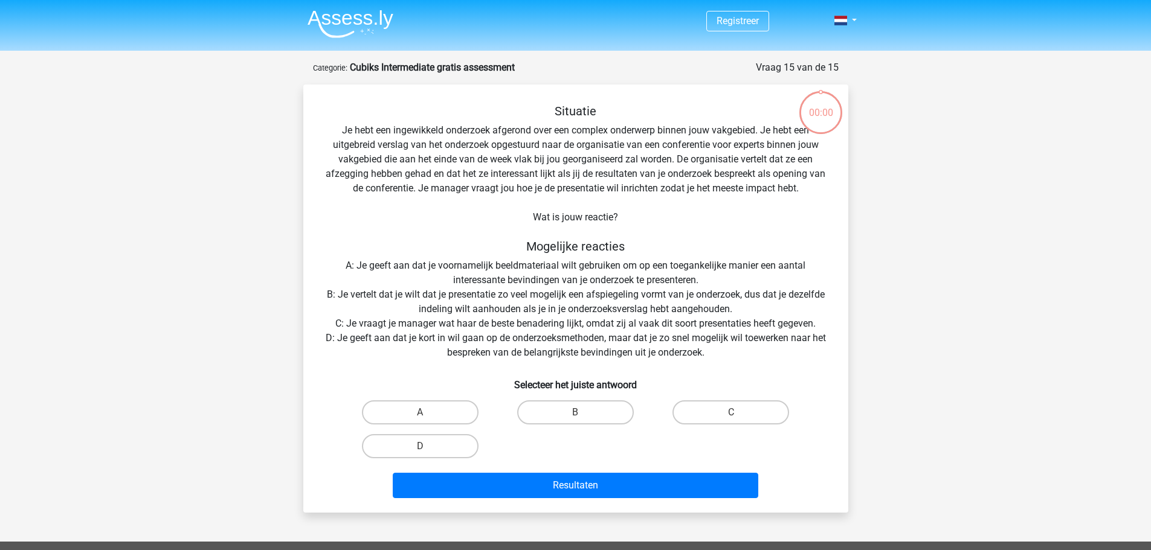
scroll to position [60, 0]
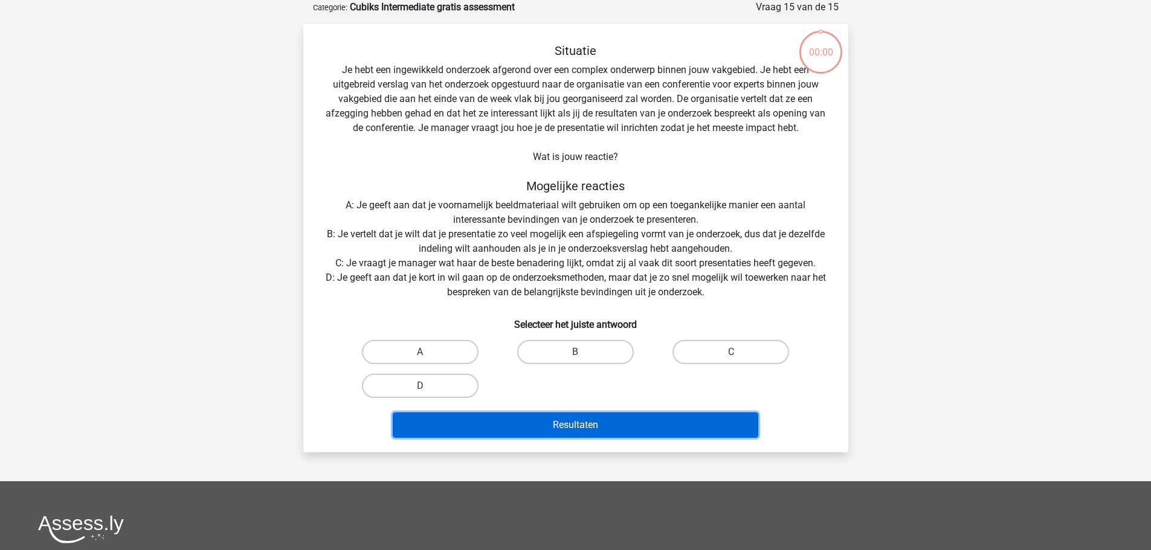
click at [476, 419] on button "Resultaten" at bounding box center [576, 425] width 366 height 25
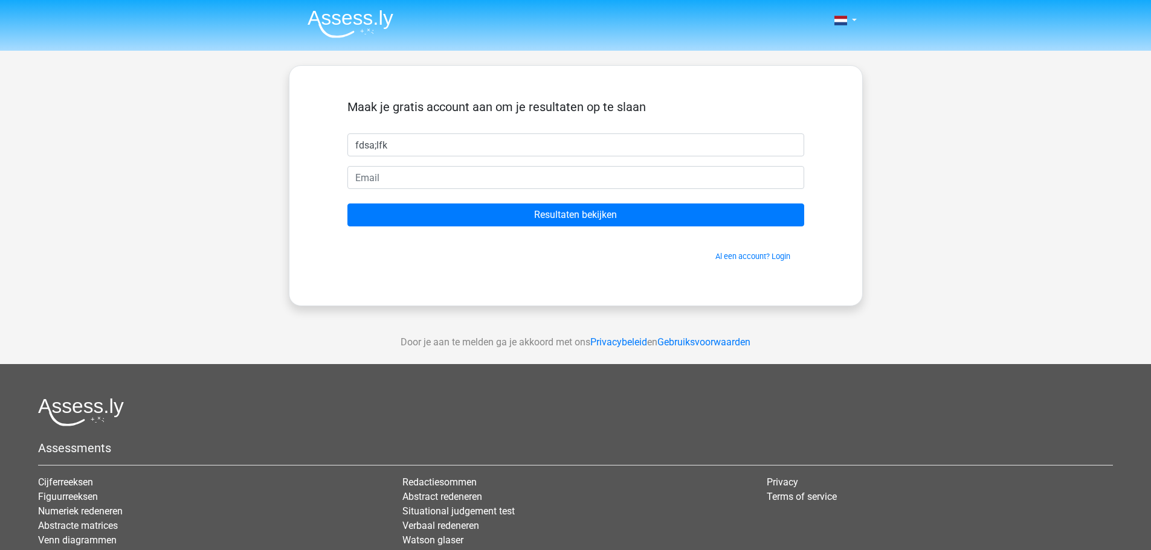
type input "fdsa;lfk"
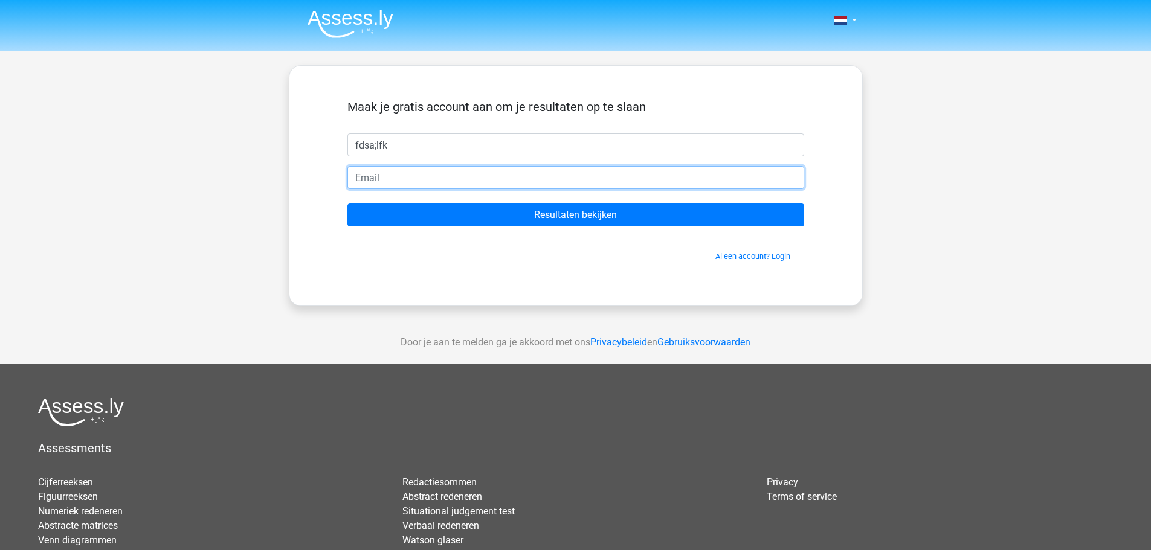
click at [482, 184] on input "email" at bounding box center [575, 177] width 457 height 23
click at [476, 187] on input "sdfakjl" at bounding box center [575, 177] width 457 height 23
type input "sdfakjl@jfdsail.nl"
click at [347, 204] on input "Resultaten bekijken" at bounding box center [575, 215] width 457 height 23
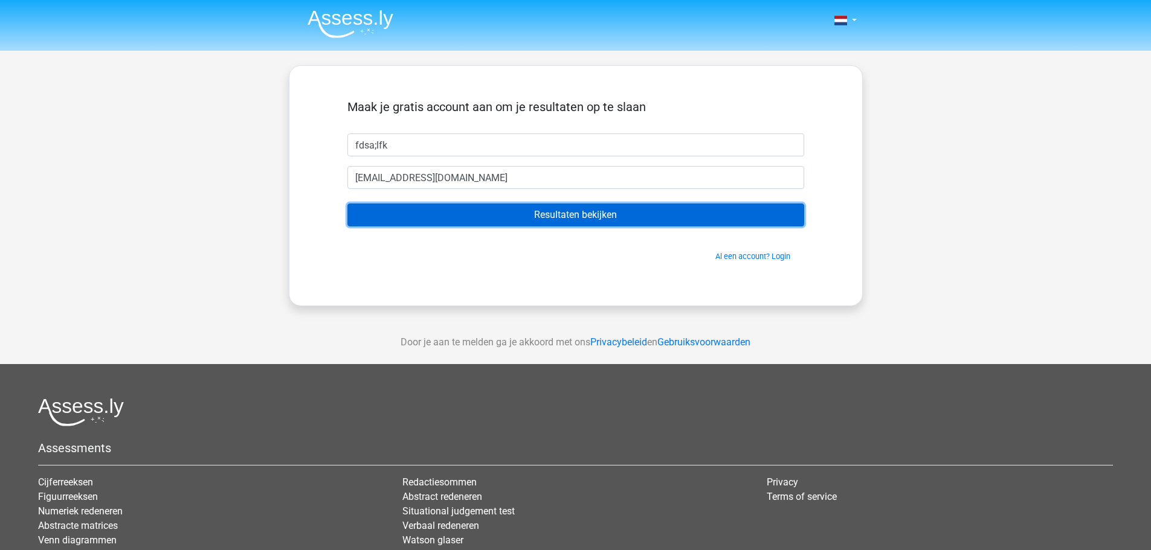
click at [534, 210] on input "Resultaten bekijken" at bounding box center [575, 215] width 457 height 23
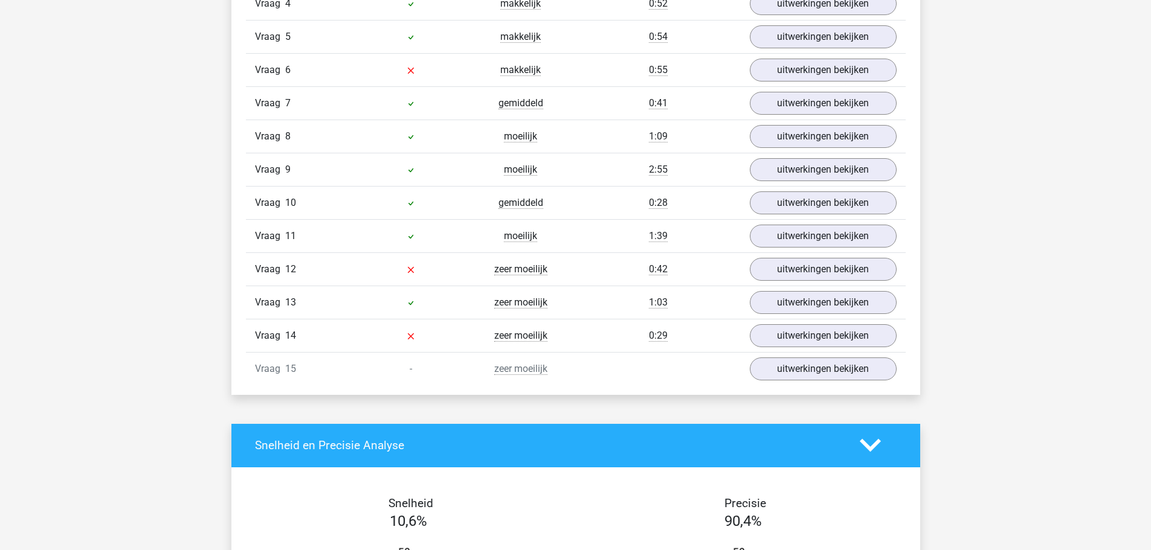
scroll to position [1571, 0]
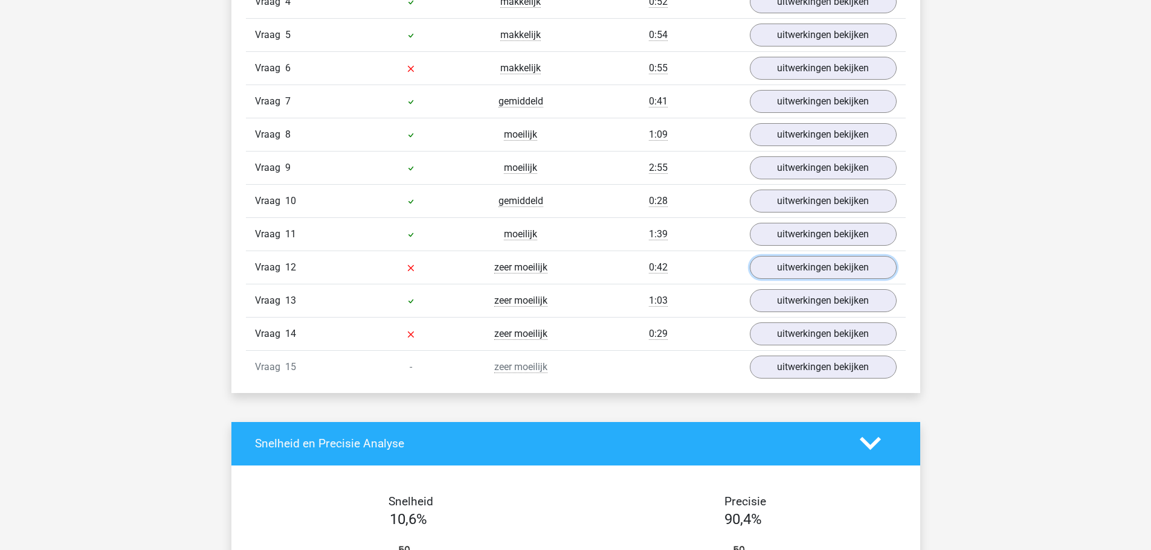
click at [807, 264] on link "uitwerkingen bekijken" at bounding box center [823, 267] width 147 height 23
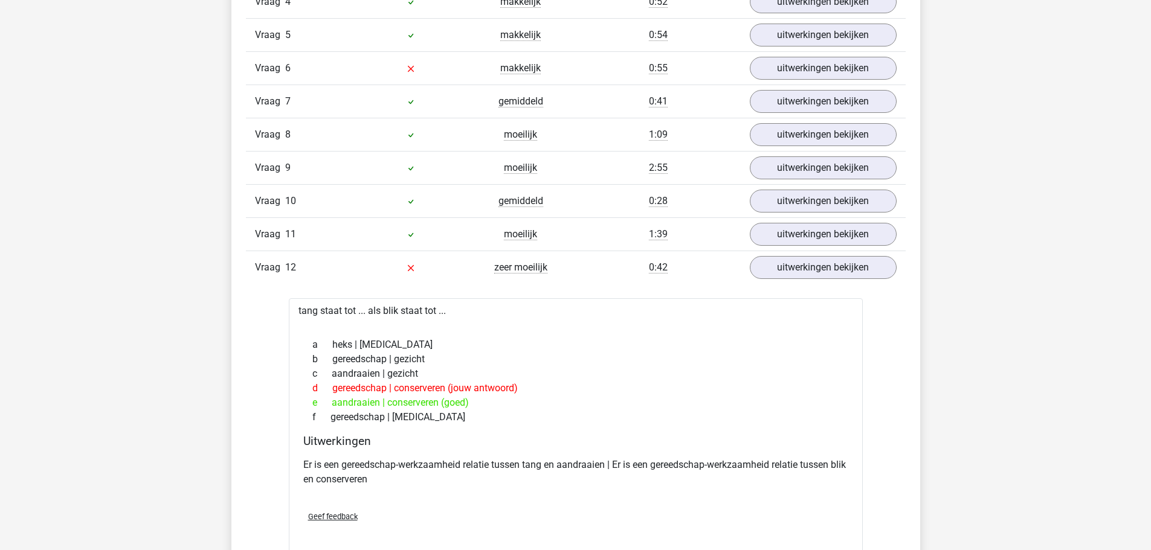
click at [140, 419] on div "Kies premium fdsa;lfk sdfakjl@jfdsail.nl" at bounding box center [575, 208] width 1151 height 3559
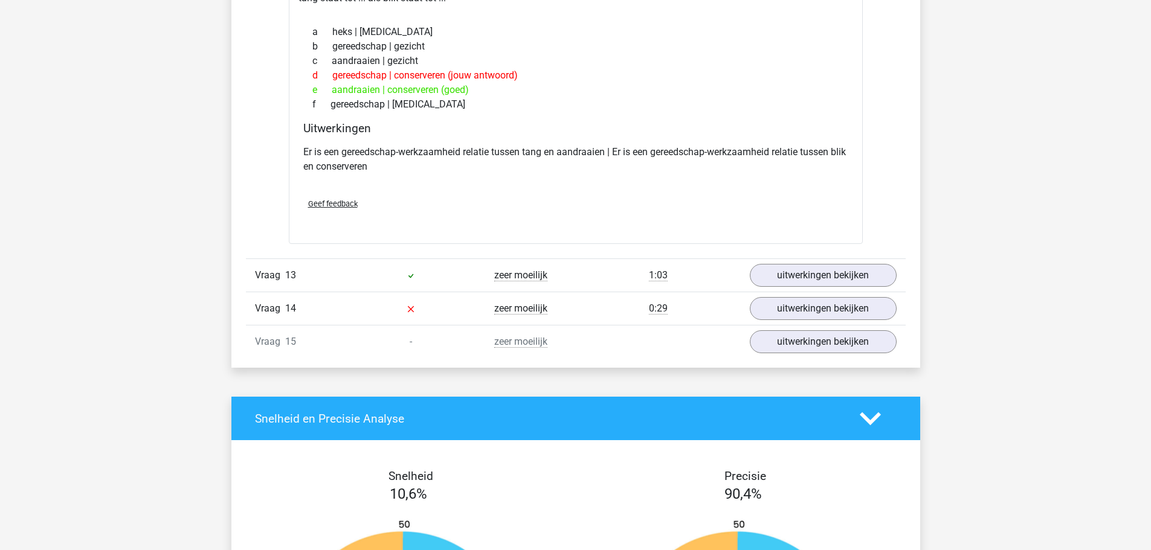
scroll to position [1885, 0]
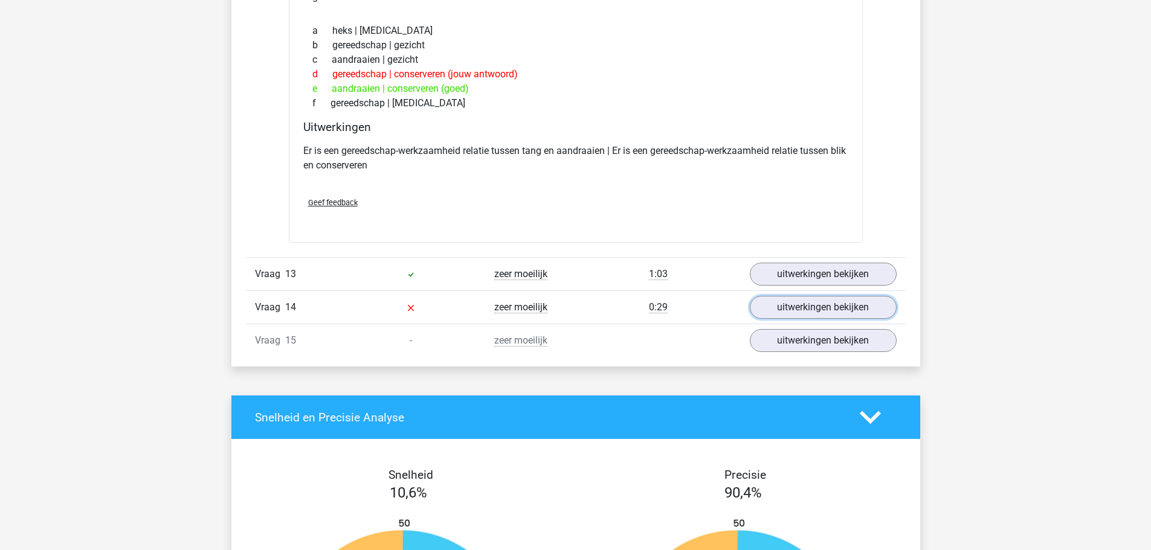
click at [830, 298] on link "uitwerkingen bekijken" at bounding box center [823, 307] width 147 height 23
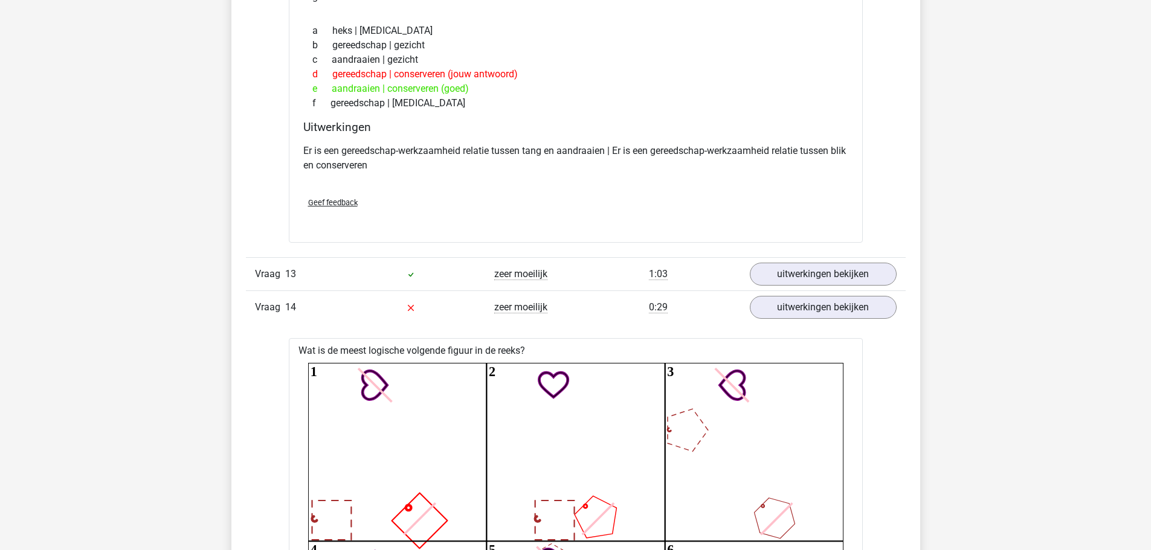
click at [156, 417] on div "Kies premium fdsa;lfk [EMAIL_ADDRESS][DOMAIN_NAME]" at bounding box center [575, 469] width 1151 height 4709
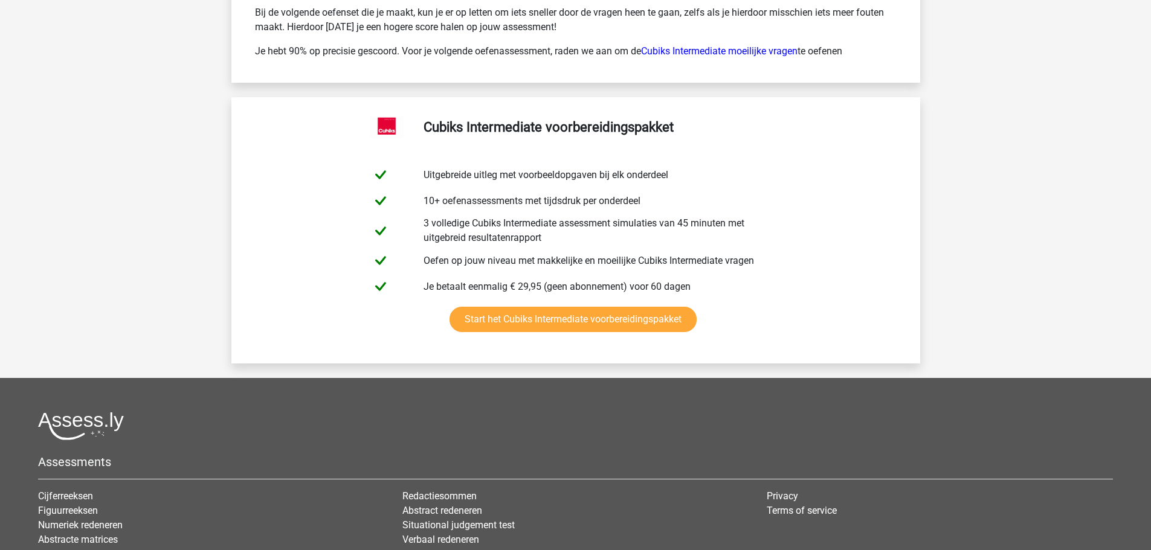
scroll to position [4036, 0]
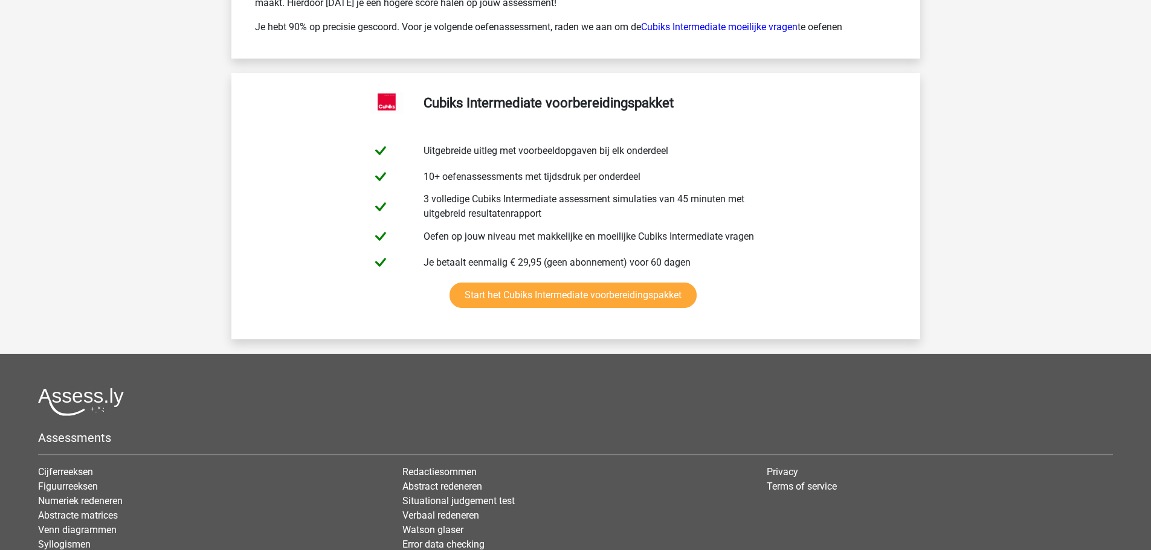
click at [727, 28] on link "Cubiks Intermediate moeilijke vragen" at bounding box center [719, 26] width 156 height 11
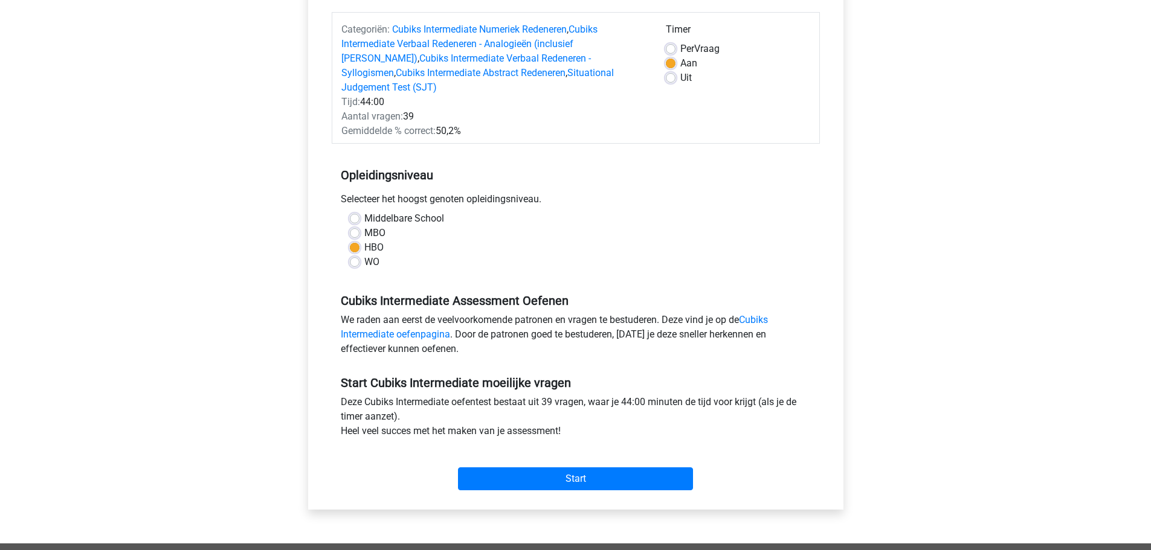
scroll to position [121, 0]
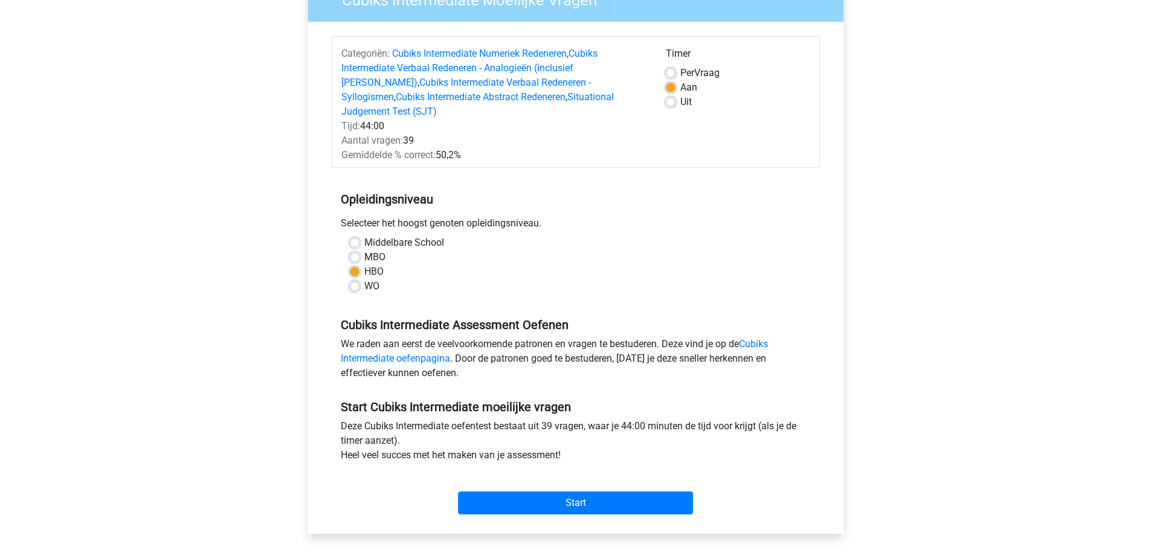
click at [680, 103] on label "Uit" at bounding box center [685, 102] width 11 height 15
click at [672, 103] on input "Uit" at bounding box center [671, 101] width 10 height 12
radio input "true"
click at [680, 89] on label "Aan" at bounding box center [688, 87] width 17 height 15
click at [674, 89] on input "Aan" at bounding box center [671, 86] width 10 height 12
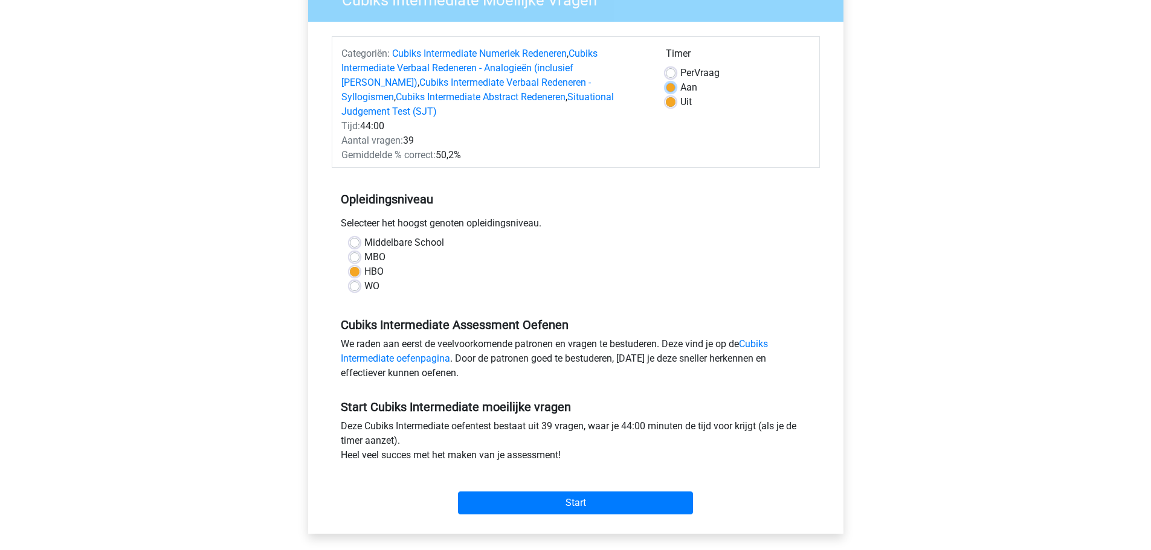
radio input "true"
click at [521, 492] on input "Start" at bounding box center [575, 503] width 235 height 23
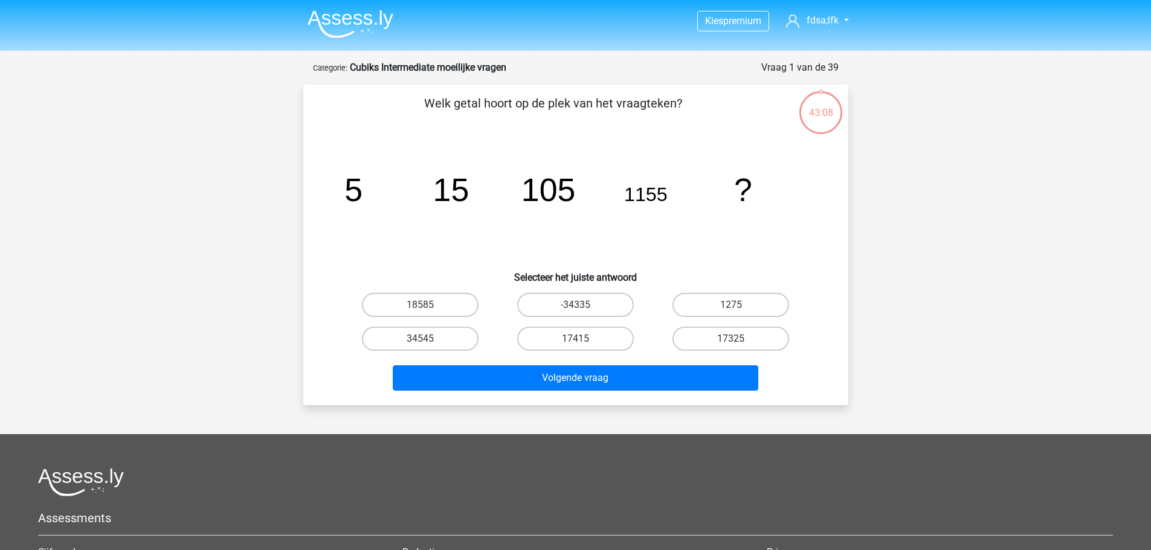
click at [733, 340] on input "17325" at bounding box center [735, 343] width 8 height 8
radio input "true"
click at [701, 339] on label "17325" at bounding box center [730, 339] width 117 height 24
click at [731, 339] on input "17325" at bounding box center [735, 343] width 8 height 8
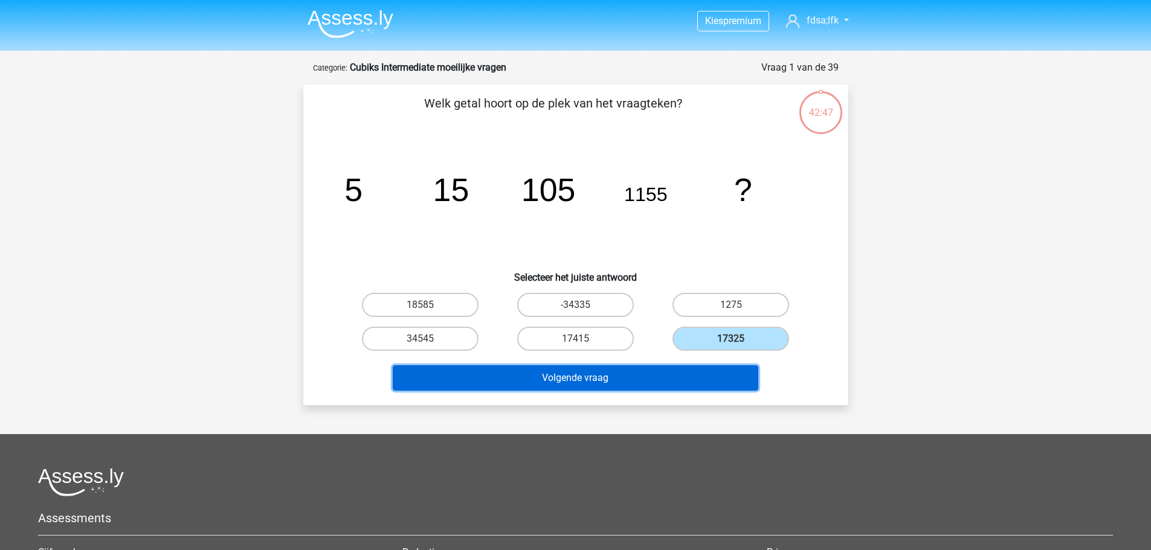
click at [695, 374] on button "Volgende vraag" at bounding box center [576, 378] width 366 height 25
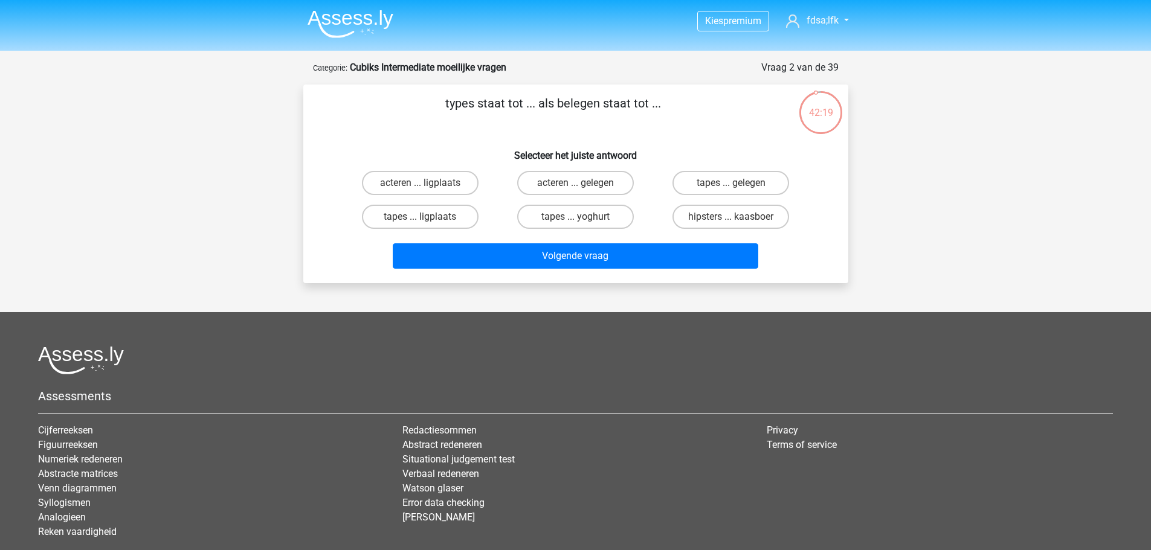
click at [590, 213] on label "tapes ... yoghurt" at bounding box center [575, 217] width 117 height 24
click at [583, 217] on input "tapes ... yoghurt" at bounding box center [579, 221] width 8 height 8
radio input "true"
click at [746, 214] on label "hipsters ... kaasboer" at bounding box center [730, 217] width 117 height 24
click at [739, 217] on input "hipsters ... kaasboer" at bounding box center [735, 221] width 8 height 8
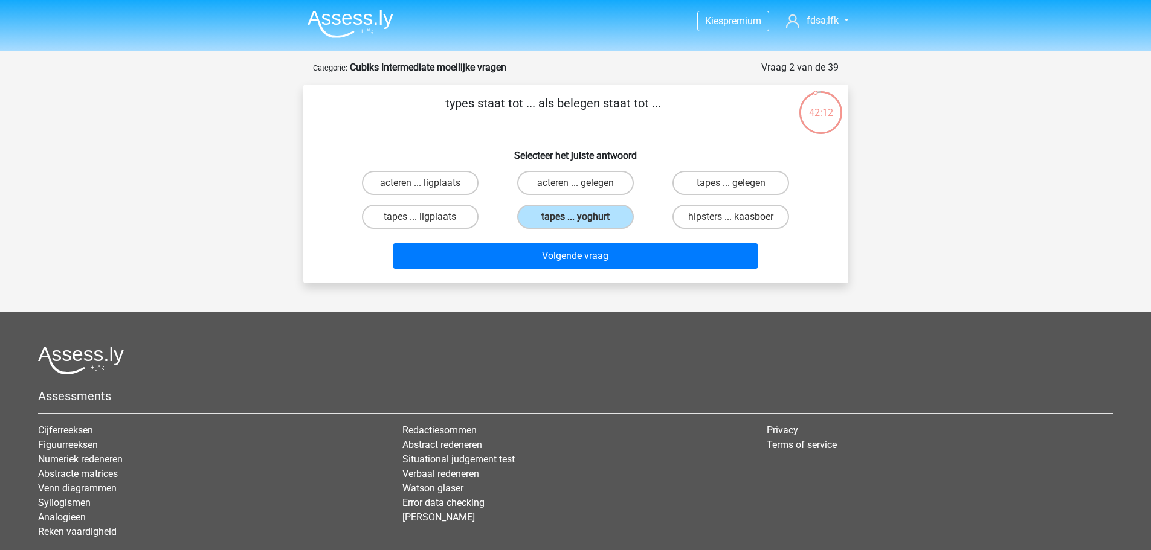
radio input "true"
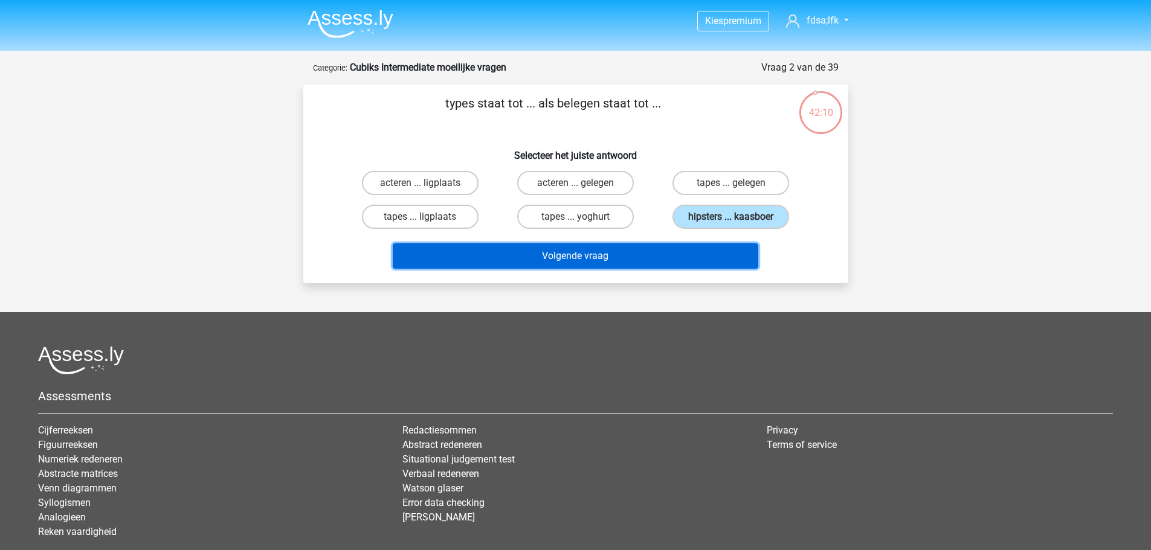
click at [577, 258] on button "Volgende vraag" at bounding box center [576, 255] width 366 height 25
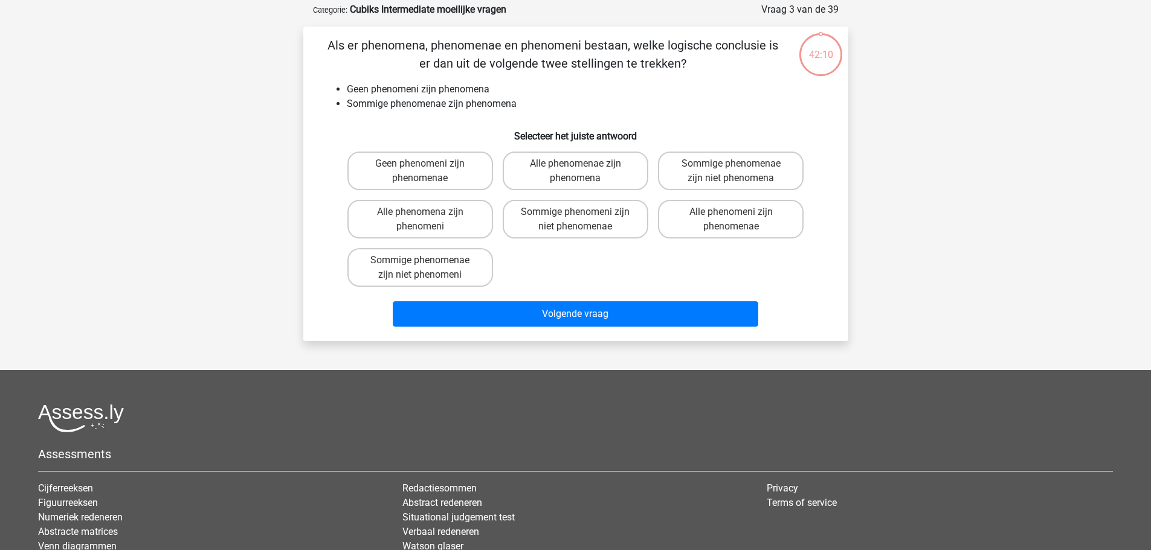
scroll to position [60, 0]
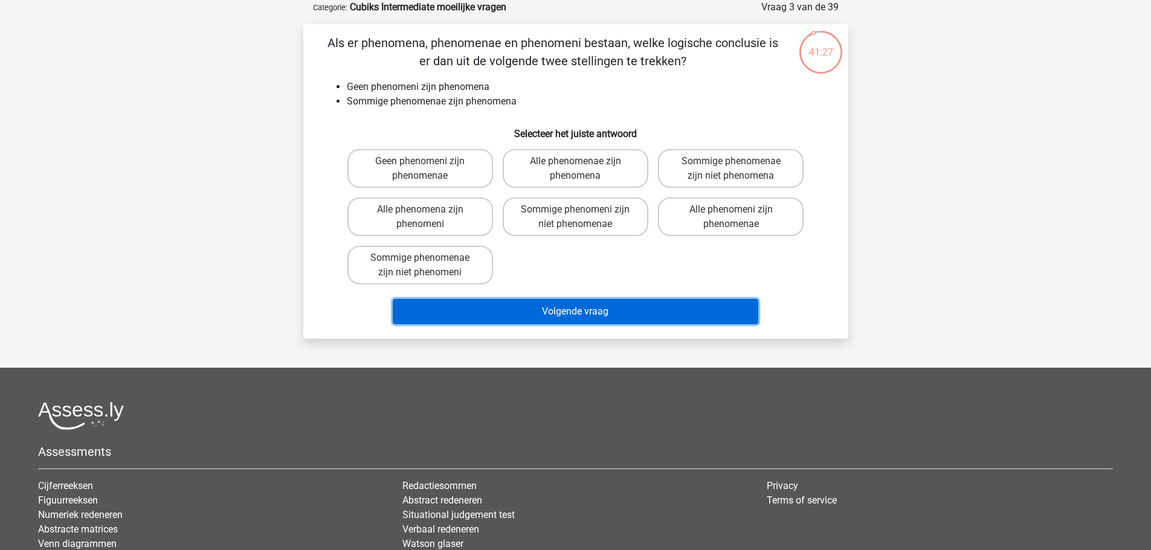
click at [559, 311] on button "Volgende vraag" at bounding box center [576, 311] width 366 height 25
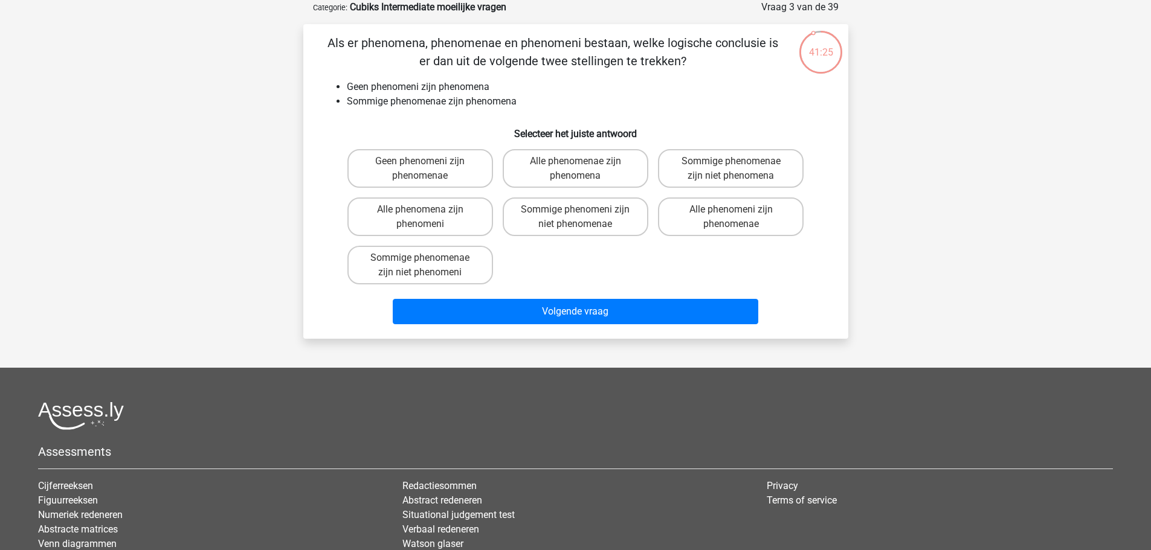
click at [450, 150] on label "Geen phenomeni zijn phenomenae" at bounding box center [420, 168] width 146 height 39
click at [428, 161] on input "Geen phenomeni zijn phenomenae" at bounding box center [424, 165] width 8 height 8
radio input "true"
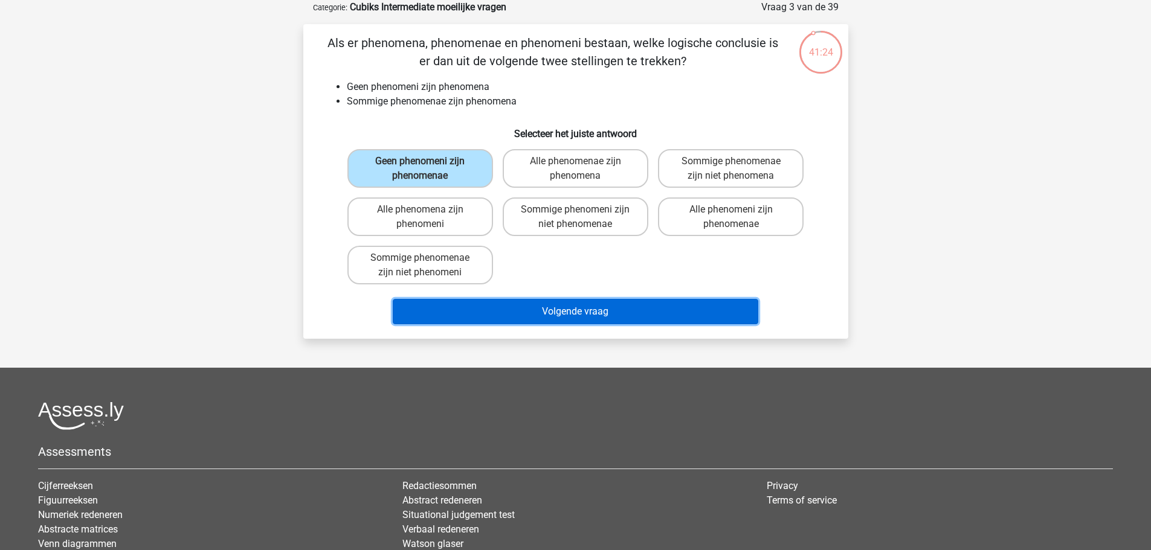
click at [602, 324] on button "Volgende vraag" at bounding box center [576, 311] width 366 height 25
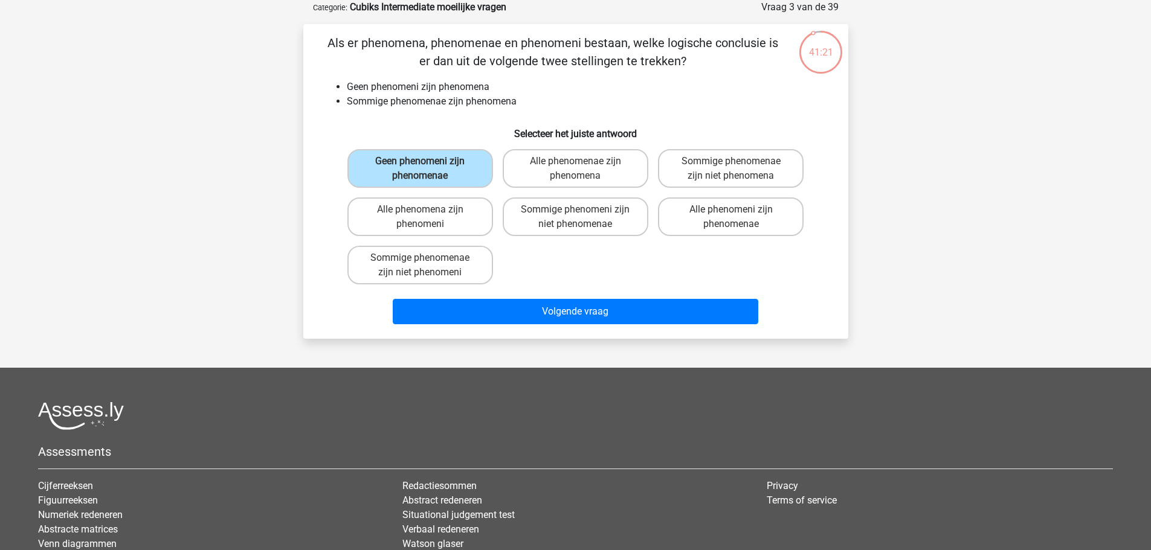
click at [446, 163] on label "Geen phenomeni zijn phenomenae" at bounding box center [420, 168] width 146 height 39
click at [428, 163] on input "Geen phenomeni zijn phenomenae" at bounding box center [424, 165] width 8 height 8
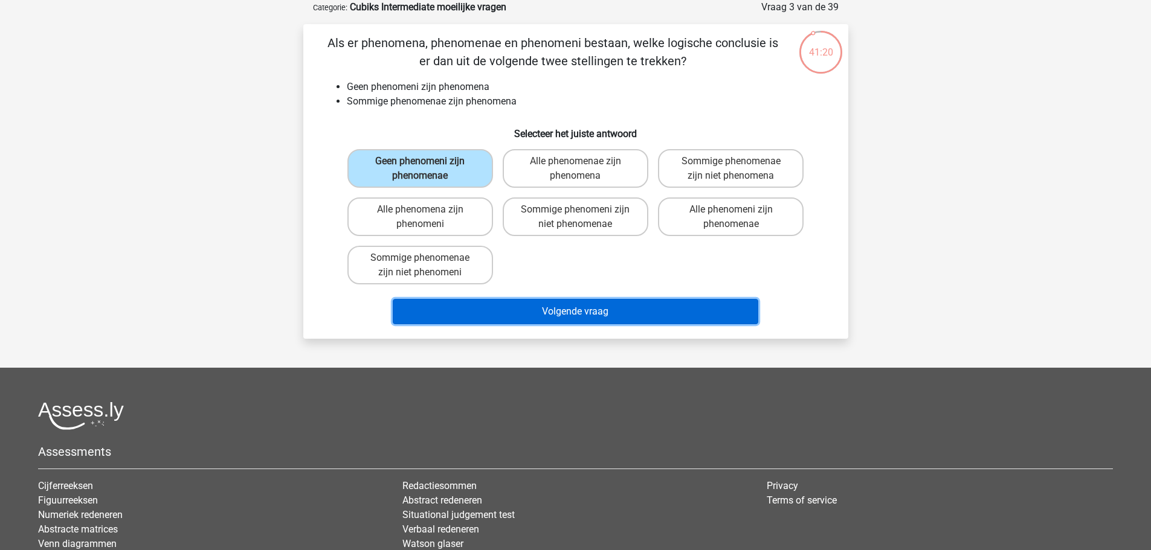
click at [518, 308] on button "Volgende vraag" at bounding box center [576, 311] width 366 height 25
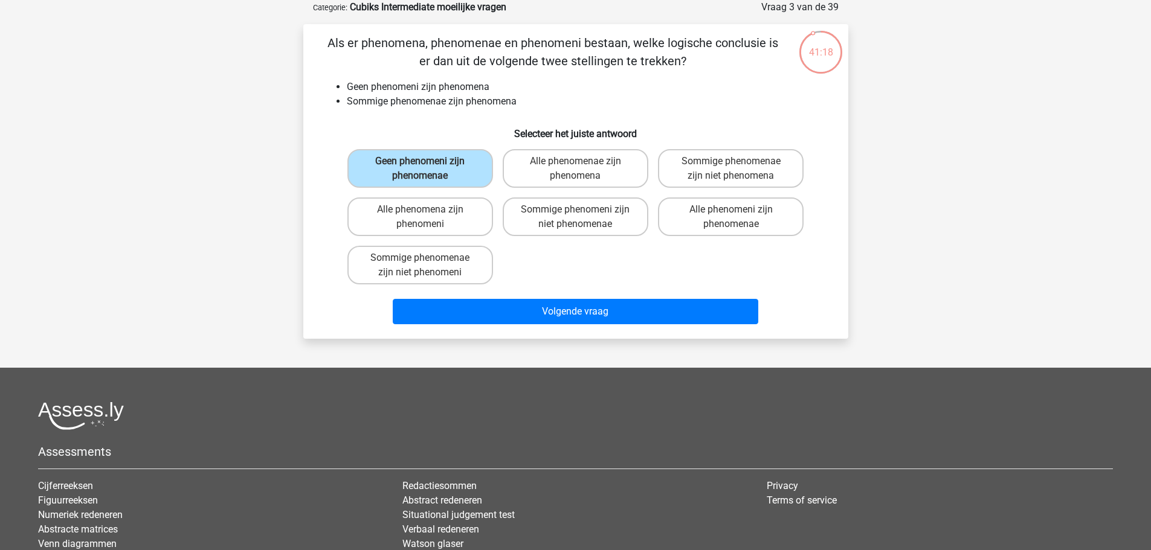
click at [589, 176] on label "Alle phenomenae zijn phenomena" at bounding box center [576, 168] width 146 height 39
click at [583, 169] on input "Alle phenomenae zijn phenomena" at bounding box center [579, 165] width 8 height 8
radio input "true"
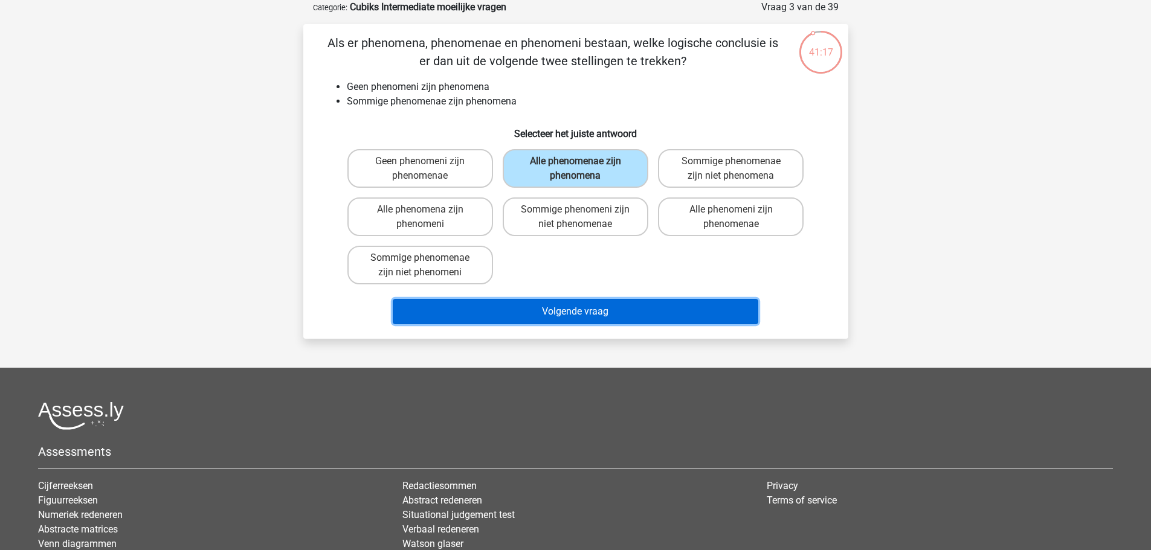
click at [551, 324] on button "Volgende vraag" at bounding box center [576, 311] width 366 height 25
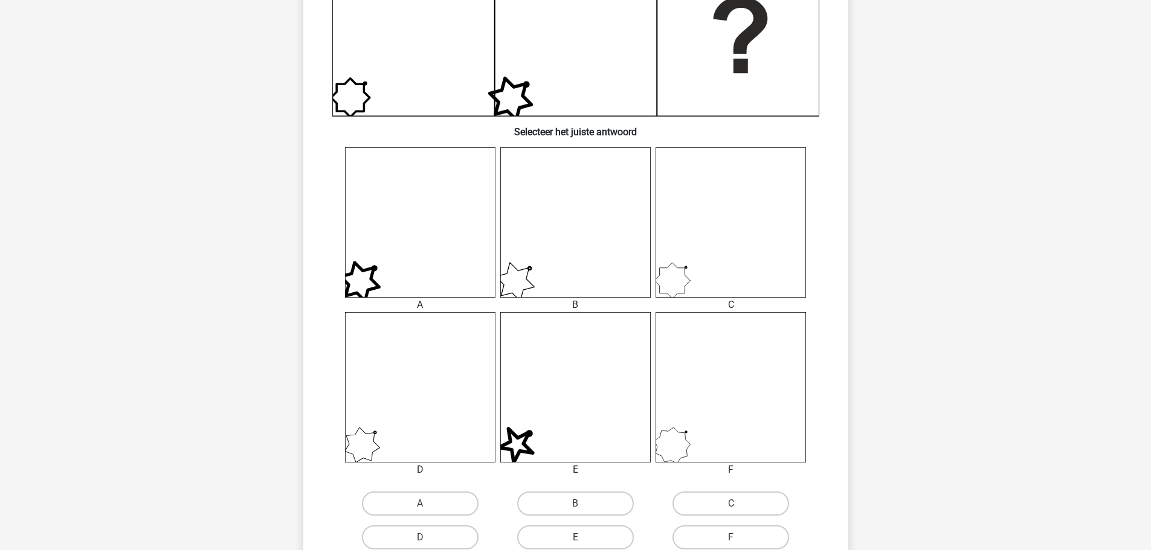
scroll to position [350, 0]
click at [676, 434] on icon at bounding box center [731, 386] width 150 height 150
click at [714, 544] on label "F" at bounding box center [730, 536] width 117 height 24
click at [731, 544] on input "F" at bounding box center [735, 540] width 8 height 8
radio input "true"
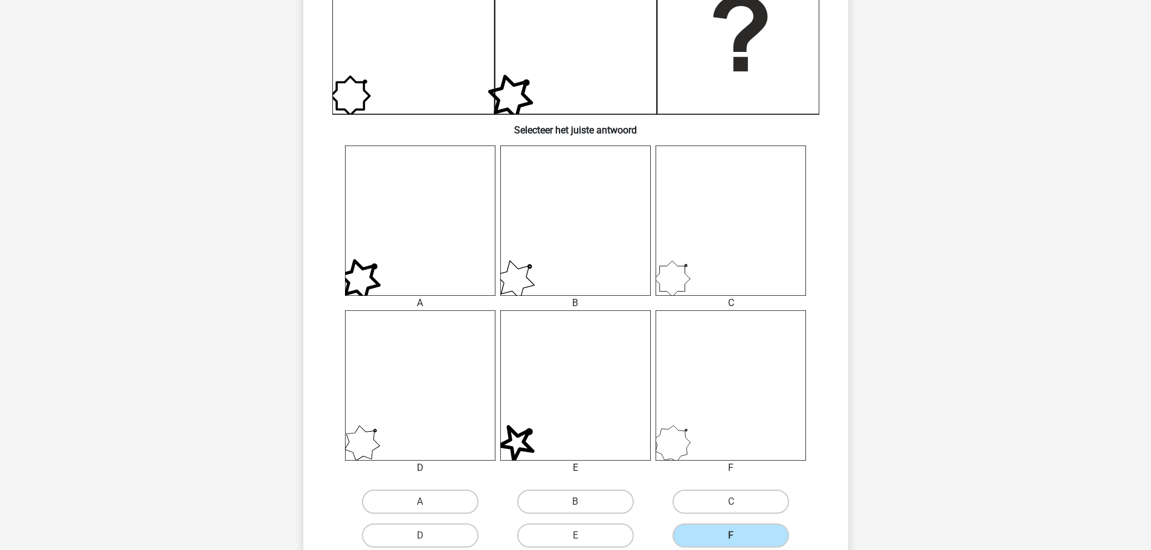
click at [912, 498] on div "Kies premium fdsa;lfk [EMAIL_ADDRESS][DOMAIN_NAME]" at bounding box center [575, 300] width 1151 height 1301
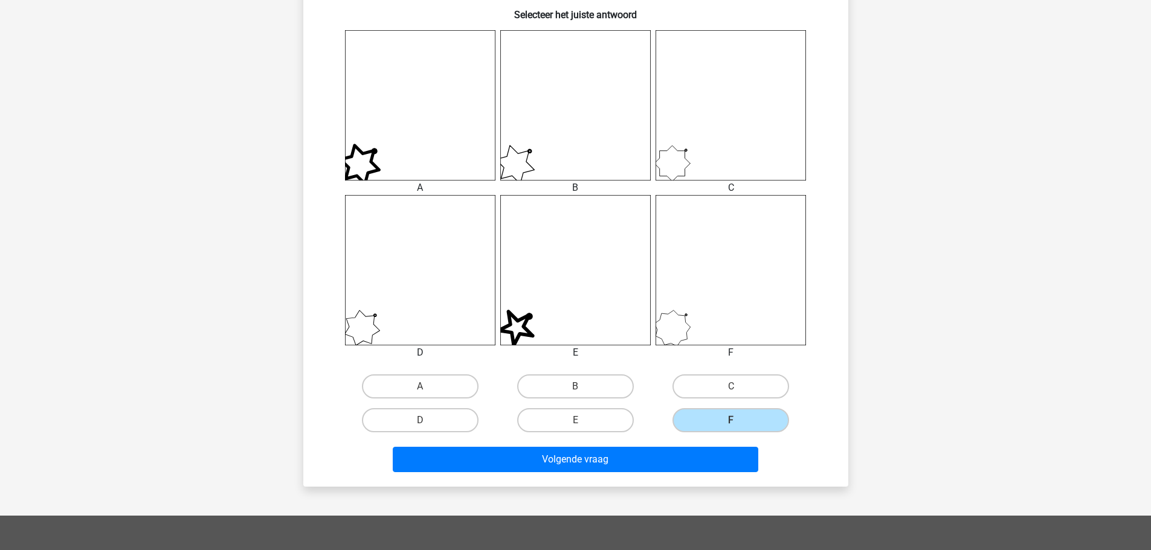
scroll to position [471, 0]
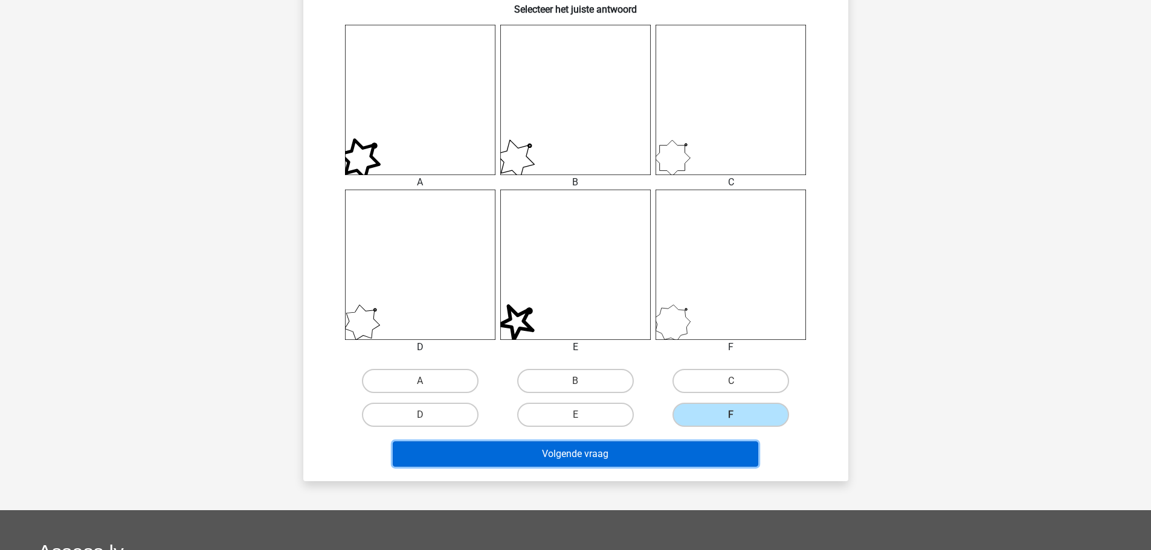
click at [653, 450] on button "Volgende vraag" at bounding box center [576, 454] width 366 height 25
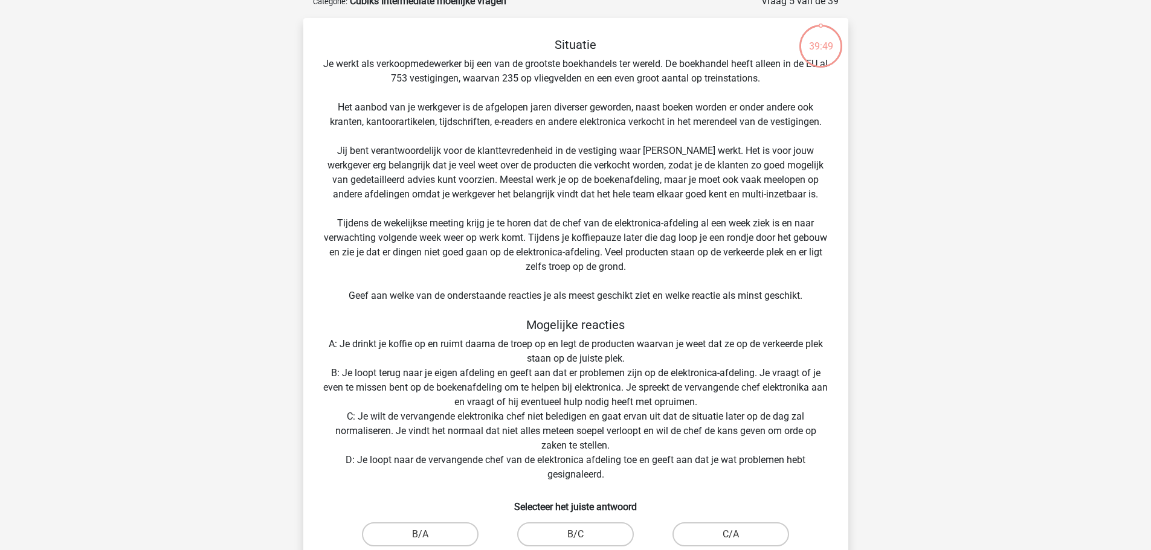
scroll to position [60, 0]
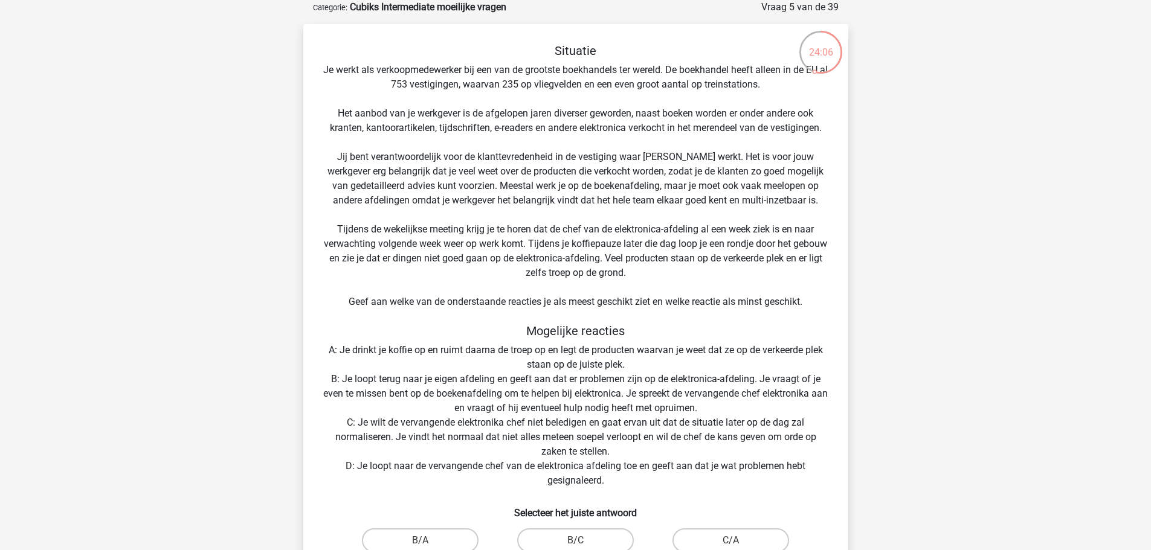
click at [632, 243] on div "Situatie Je werkt als verkoopmedewerker bij een van de grootste boekhandels ter…" at bounding box center [575, 338] width 535 height 588
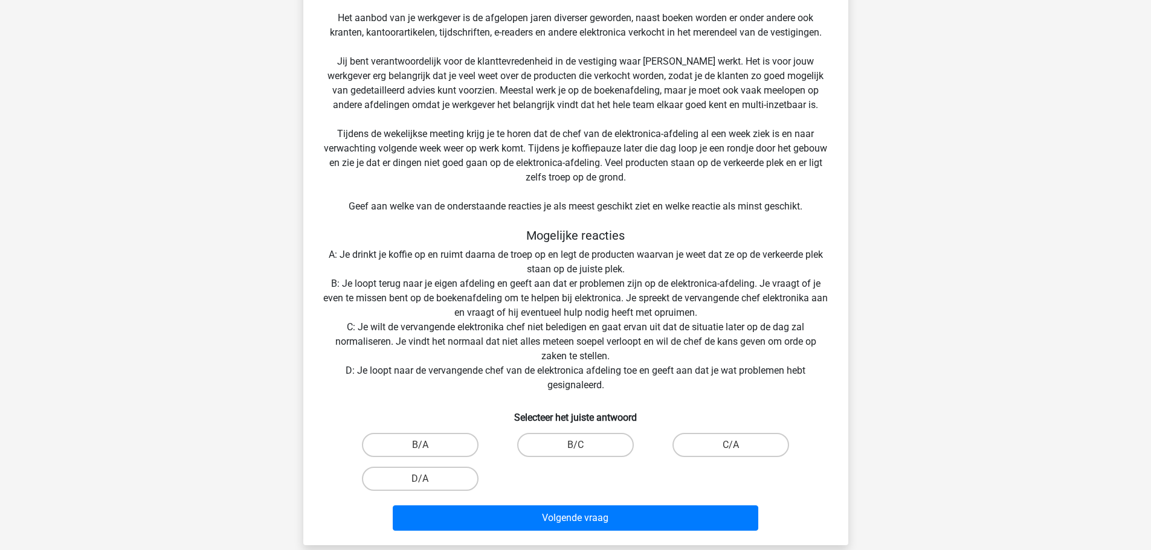
scroll to position [157, 0]
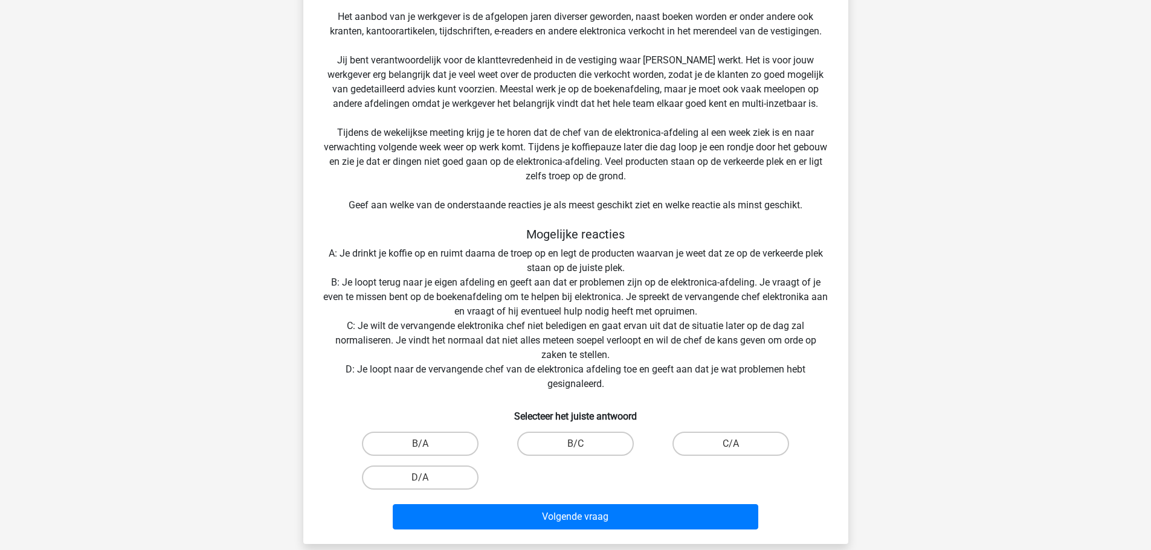
click at [536, 445] on label "B/C" at bounding box center [575, 444] width 117 height 24
click at [575, 445] on input "B/C" at bounding box center [579, 448] width 8 height 8
radio input "true"
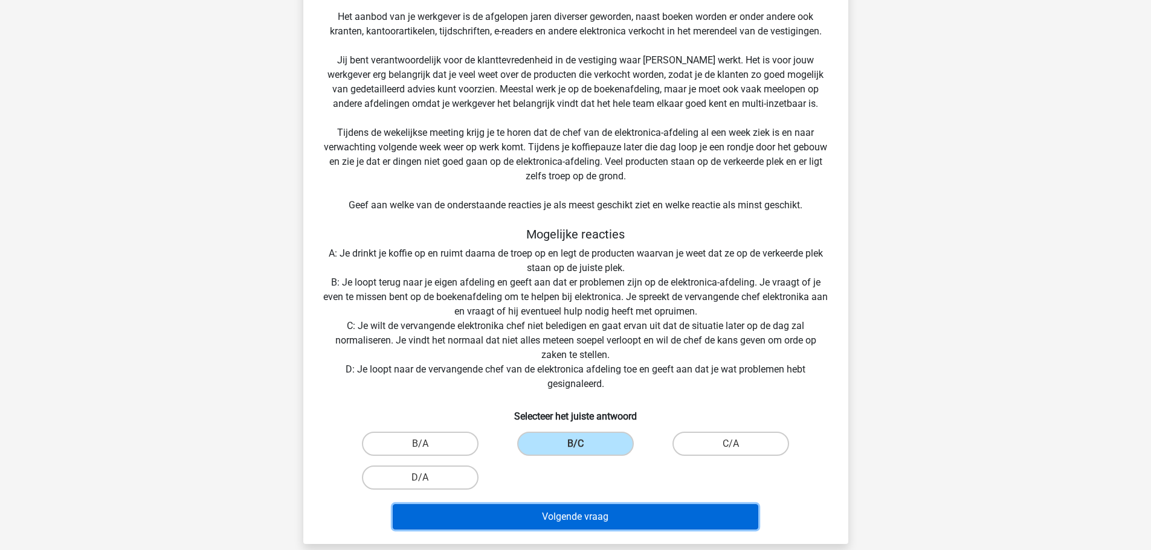
click at [572, 521] on button "Volgende vraag" at bounding box center [576, 516] width 366 height 25
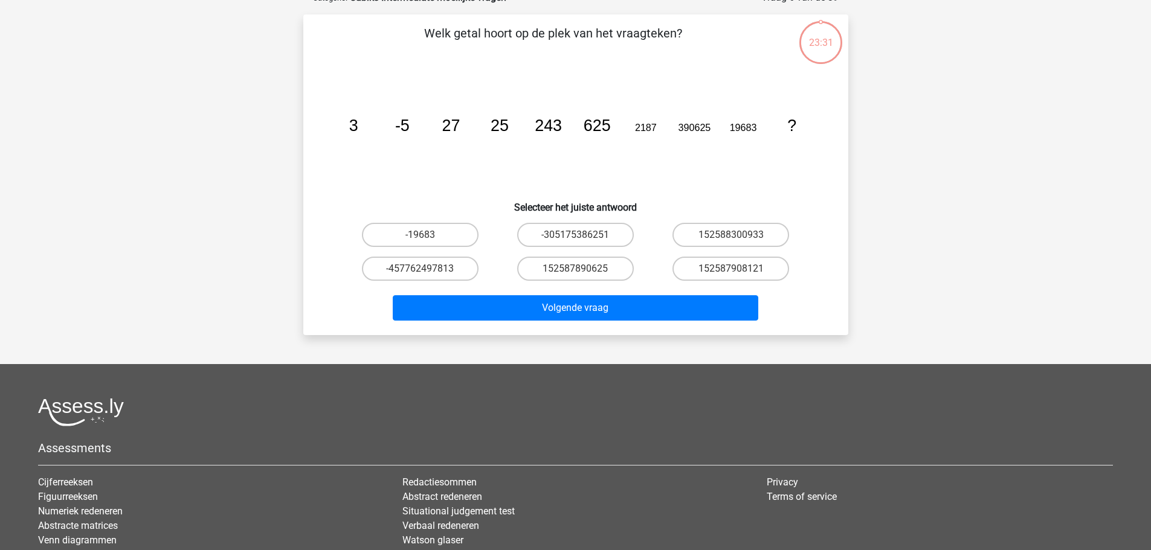
scroll to position [60, 0]
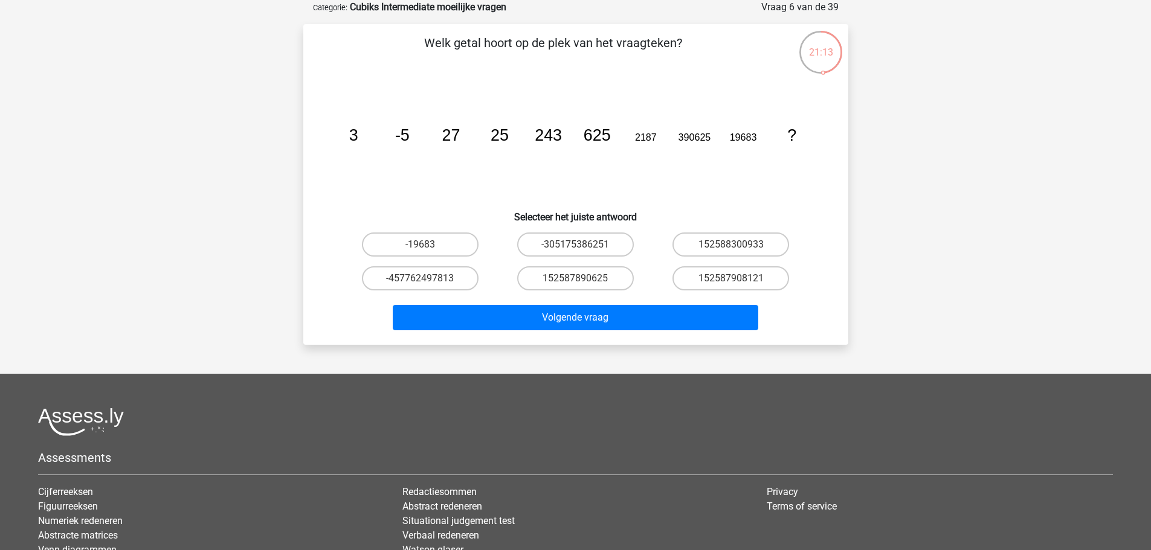
click at [601, 275] on label "152587890625" at bounding box center [575, 278] width 117 height 24
click at [583, 279] on input "152587890625" at bounding box center [579, 283] width 8 height 8
radio input "true"
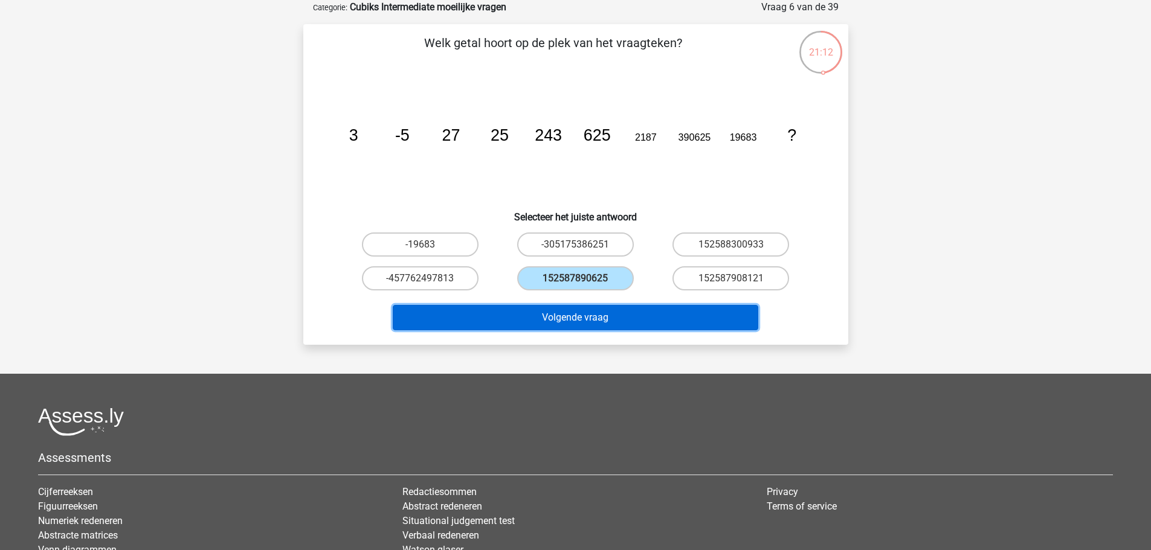
click at [637, 321] on button "Volgende vraag" at bounding box center [576, 317] width 366 height 25
